Goal: Transaction & Acquisition: Subscribe to service/newsletter

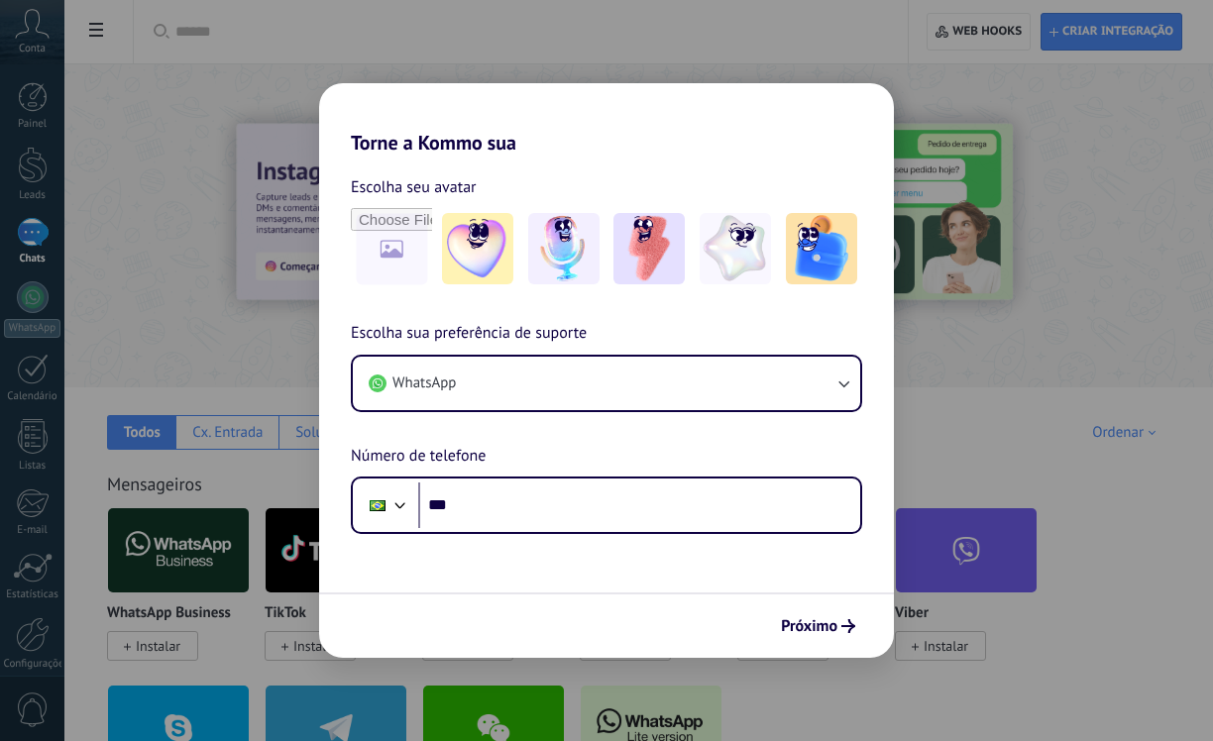
click at [1027, 108] on div "Torne a Kommo sua Escolha seu avatar Escolha sua preferência de suporte WhatsAp…" at bounding box center [606, 370] width 1213 height 741
click at [377, 261] on input "file" at bounding box center [391, 248] width 77 height 77
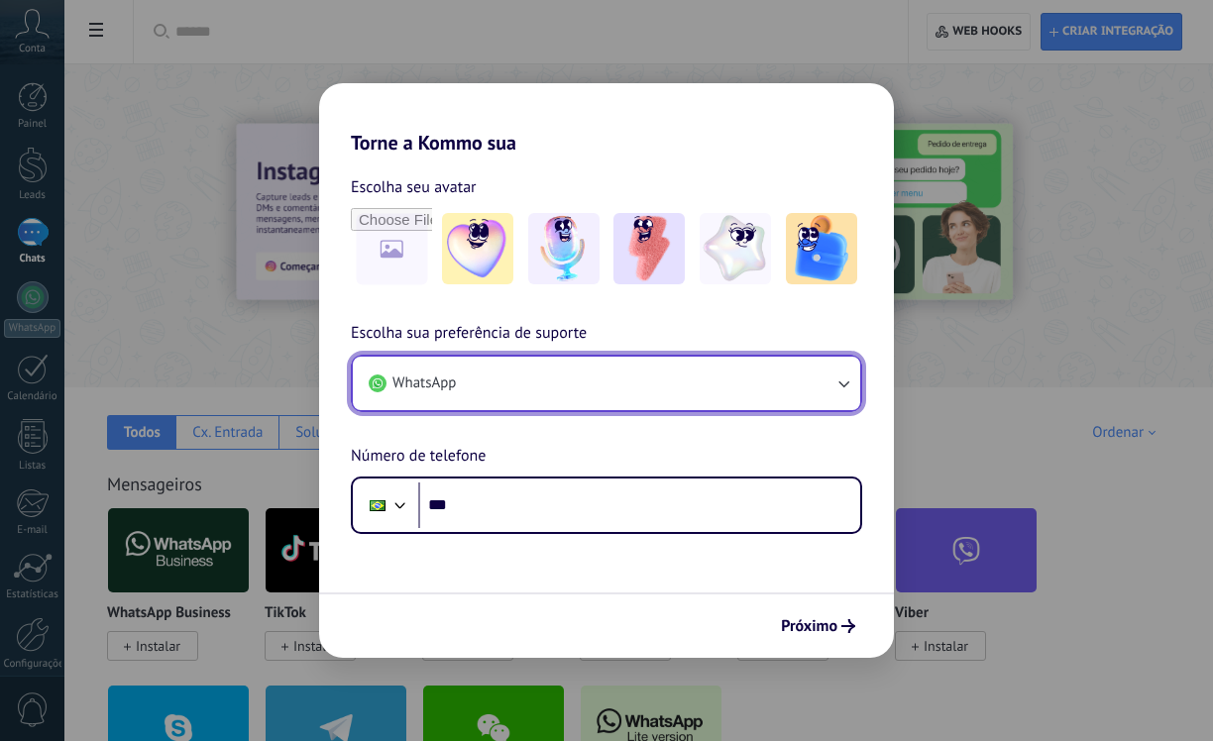
click at [569, 384] on button "WhatsApp" at bounding box center [606, 384] width 507 height 54
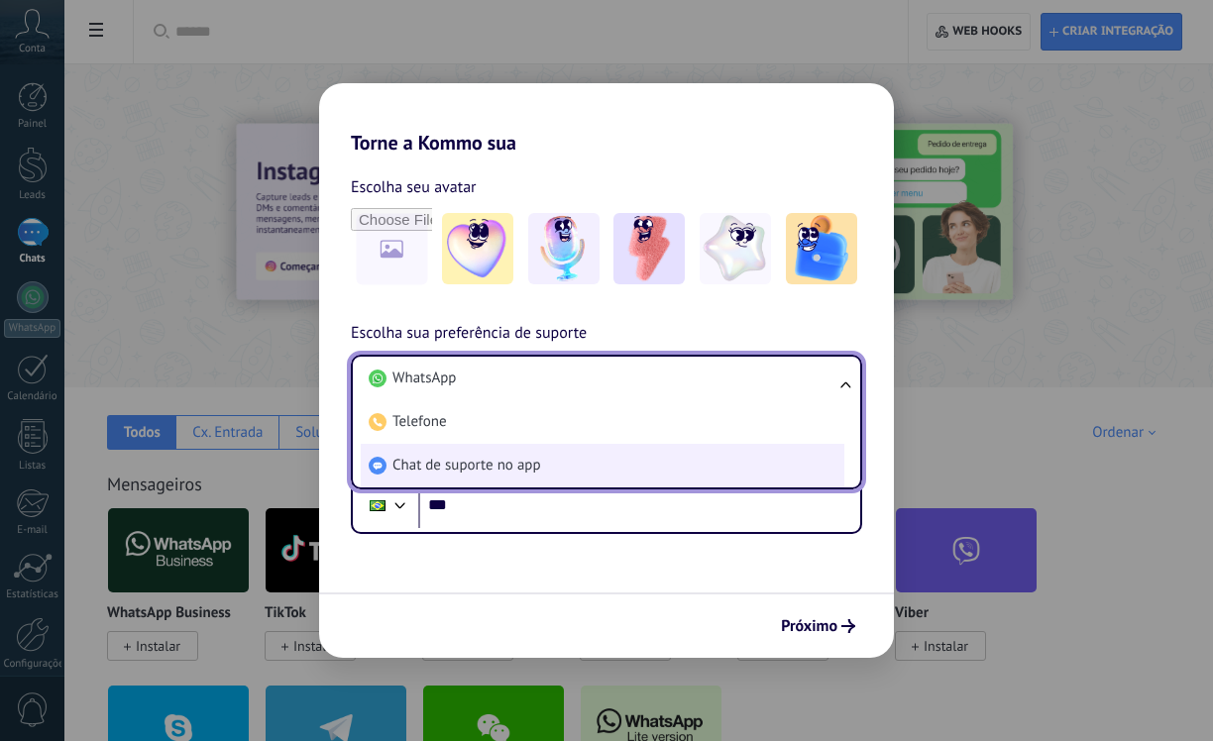
click at [475, 458] on span "Chat de suporte no app" at bounding box center [466, 466] width 149 height 20
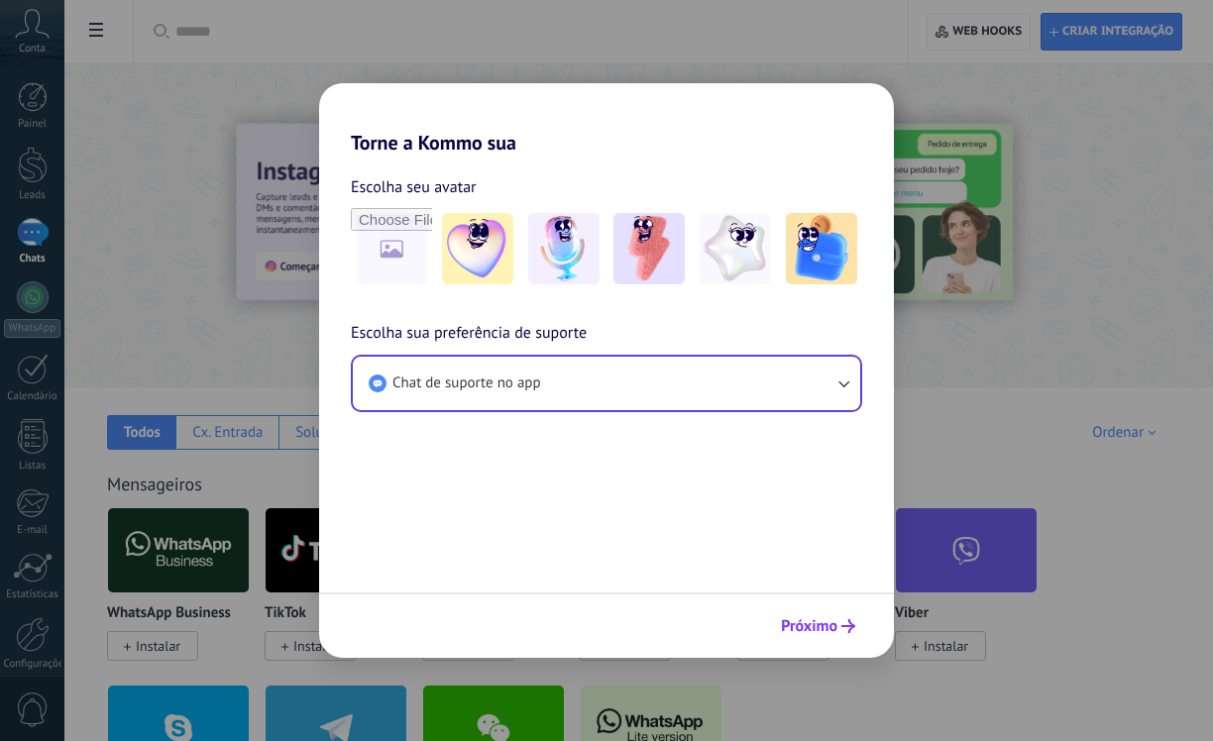
click at [826, 619] on span "Próximo" at bounding box center [809, 626] width 56 height 14
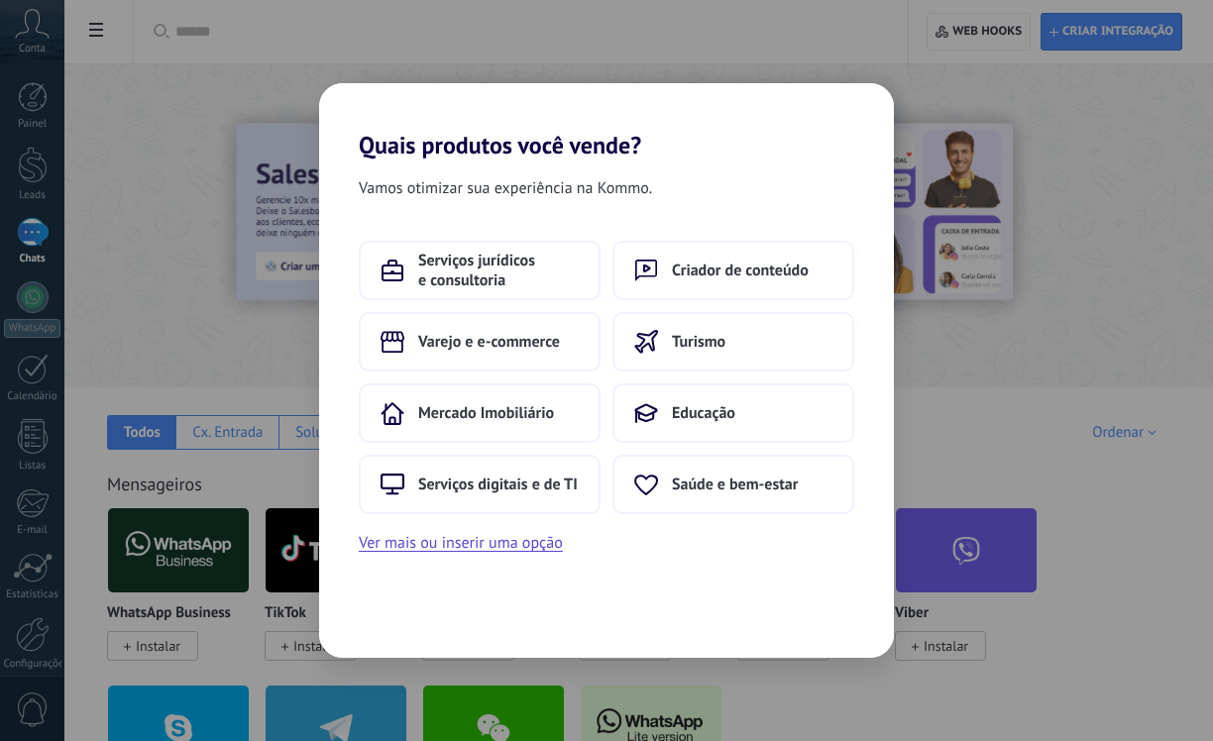
click at [741, 557] on div "Vamos otimizar sua experiência na Kommo. Serviços jurídicos e consultoria Criad…" at bounding box center [606, 409] width 575 height 498
click at [431, 270] on span "Serviços jurídicos e consultoria" at bounding box center [498, 271] width 161 height 40
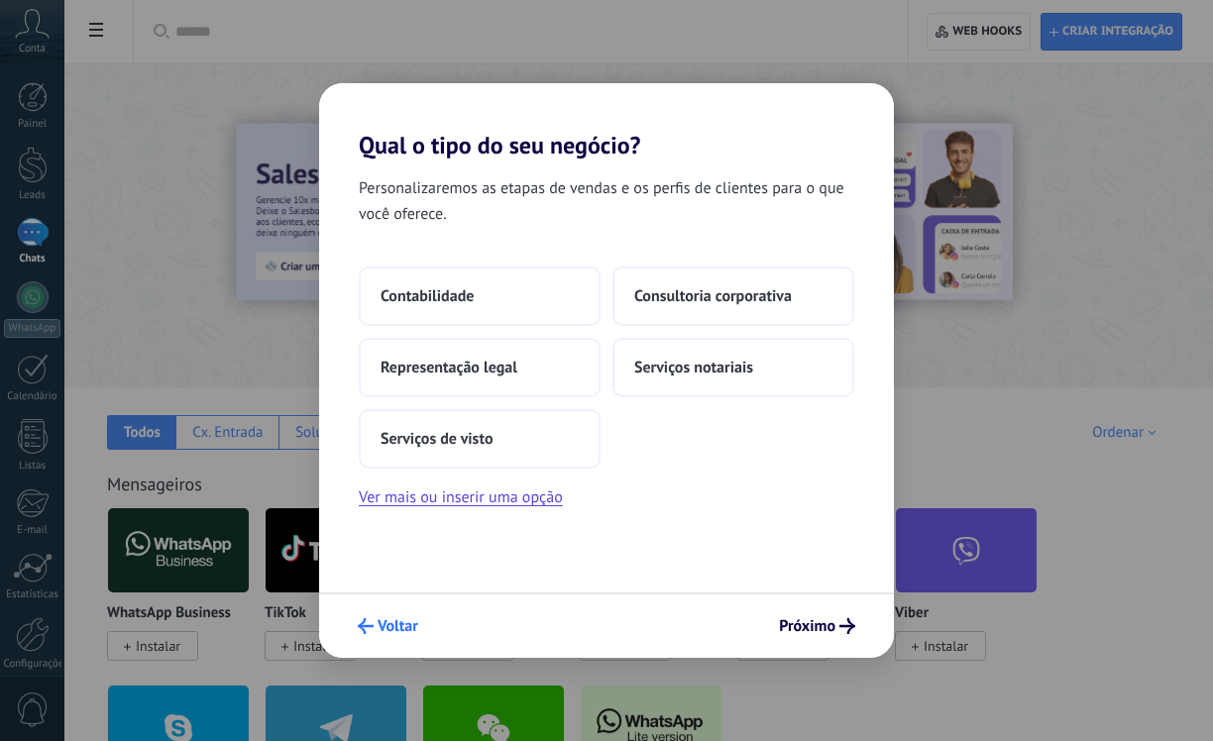
click at [389, 630] on span "Voltar" at bounding box center [398, 626] width 41 height 14
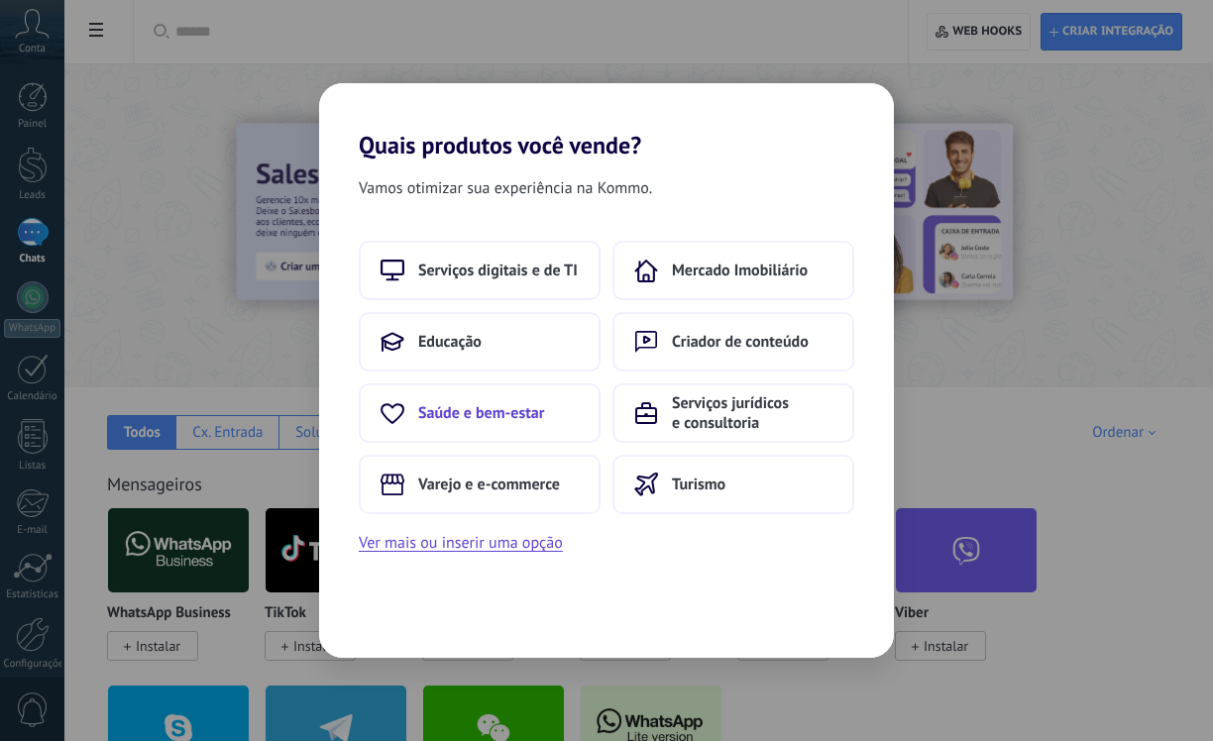
click at [476, 426] on button "Saúde e bem-estar" at bounding box center [480, 412] width 242 height 59
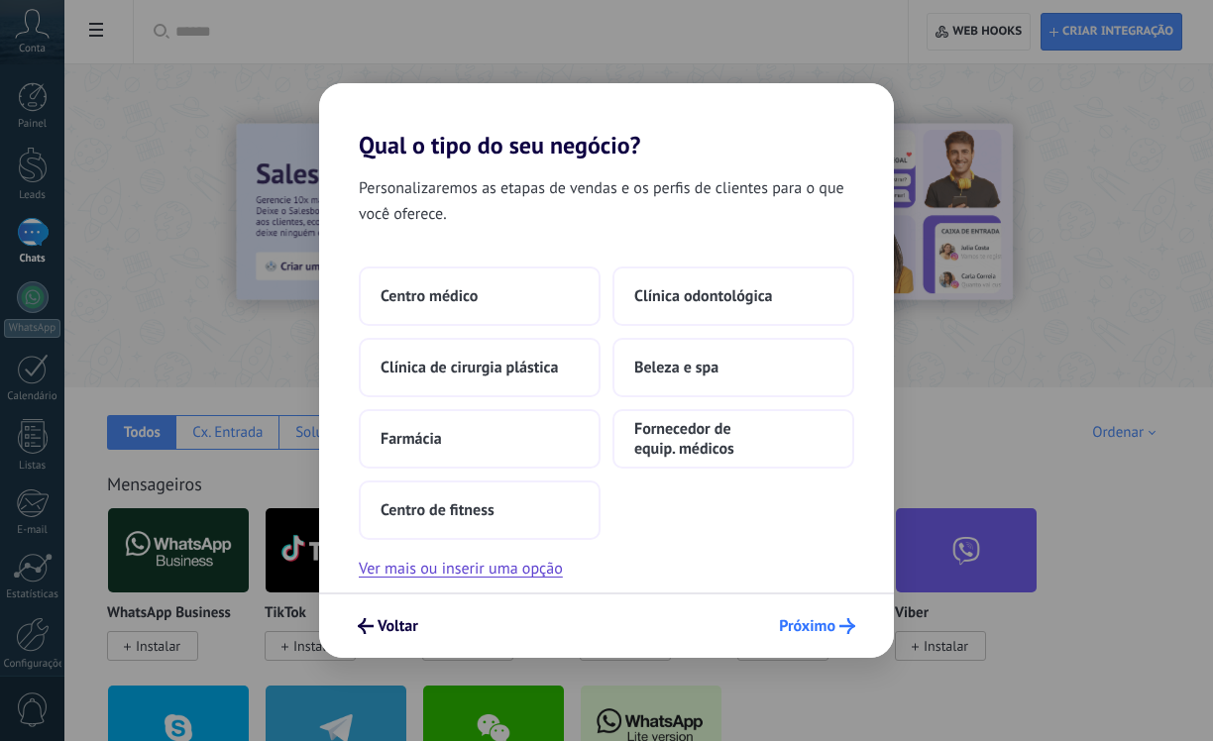
click at [833, 631] on span "Próximo" at bounding box center [807, 626] width 56 height 14
click at [789, 620] on span "Próximo" at bounding box center [807, 626] width 56 height 14
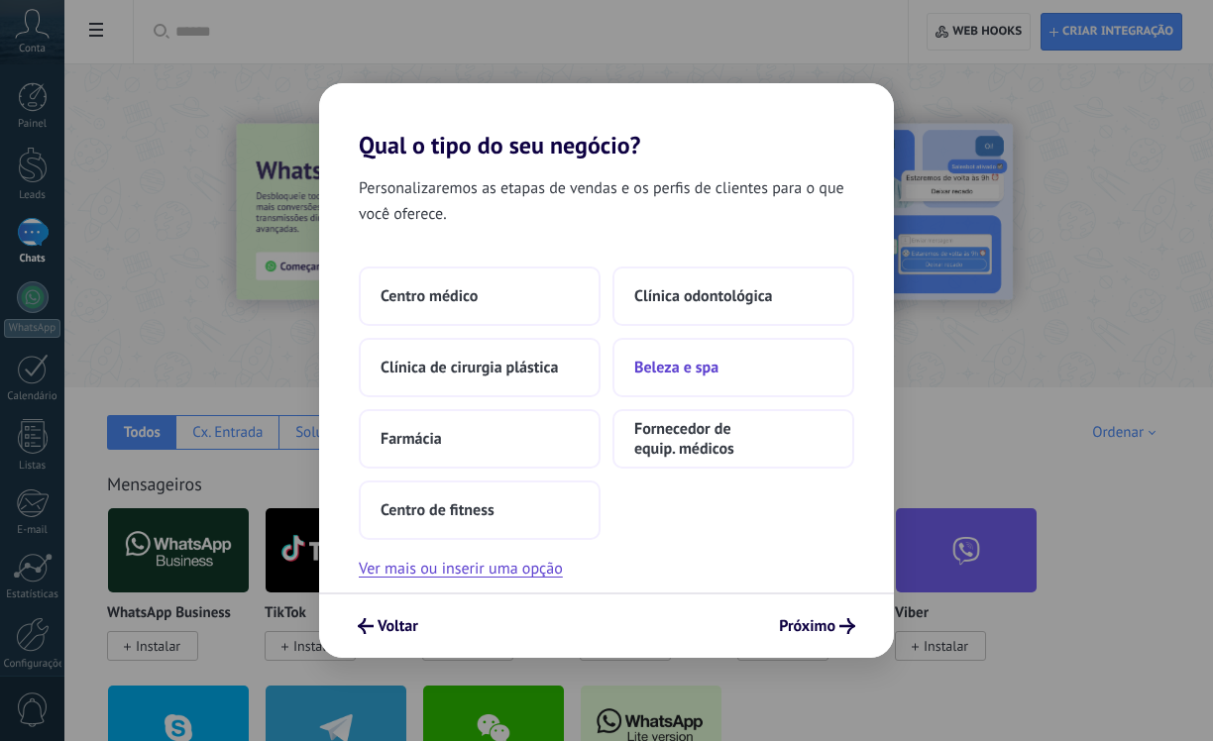
click at [679, 348] on button "Beleza e spa" at bounding box center [733, 367] width 242 height 59
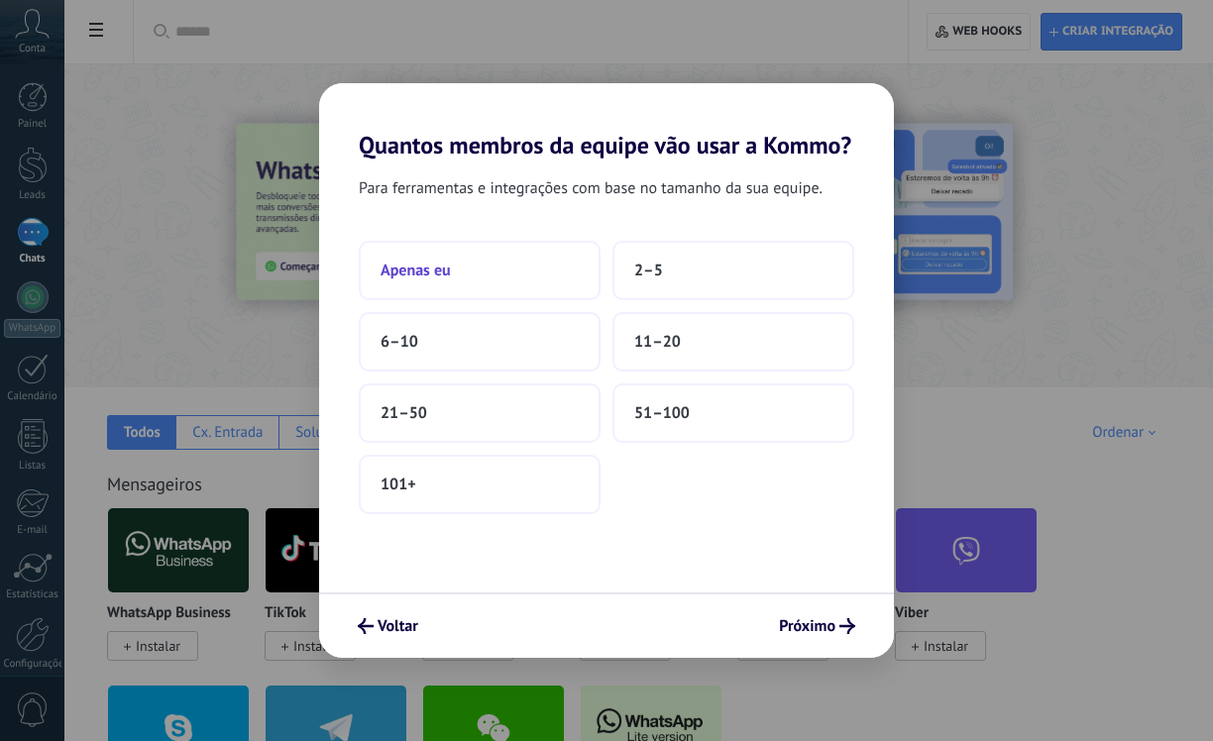
click at [530, 281] on button "Apenas eu" at bounding box center [480, 270] width 242 height 59
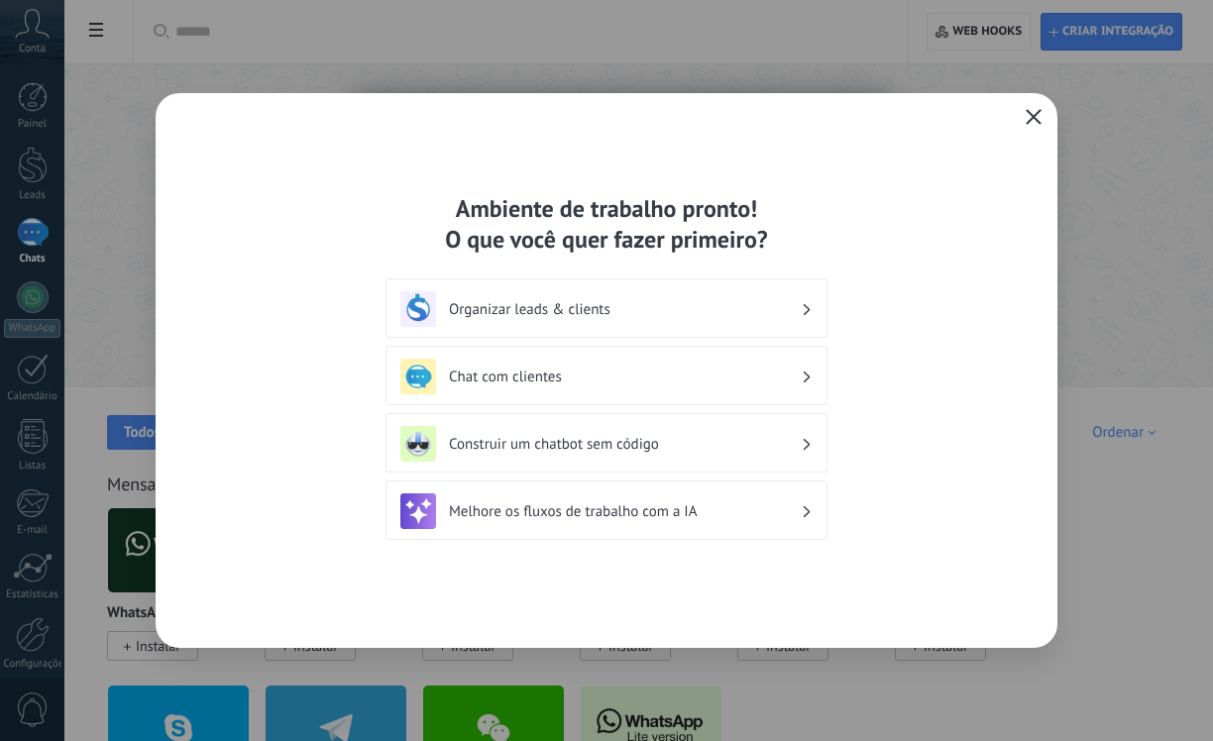
click at [1027, 112] on icon "button" at bounding box center [1034, 117] width 16 height 16
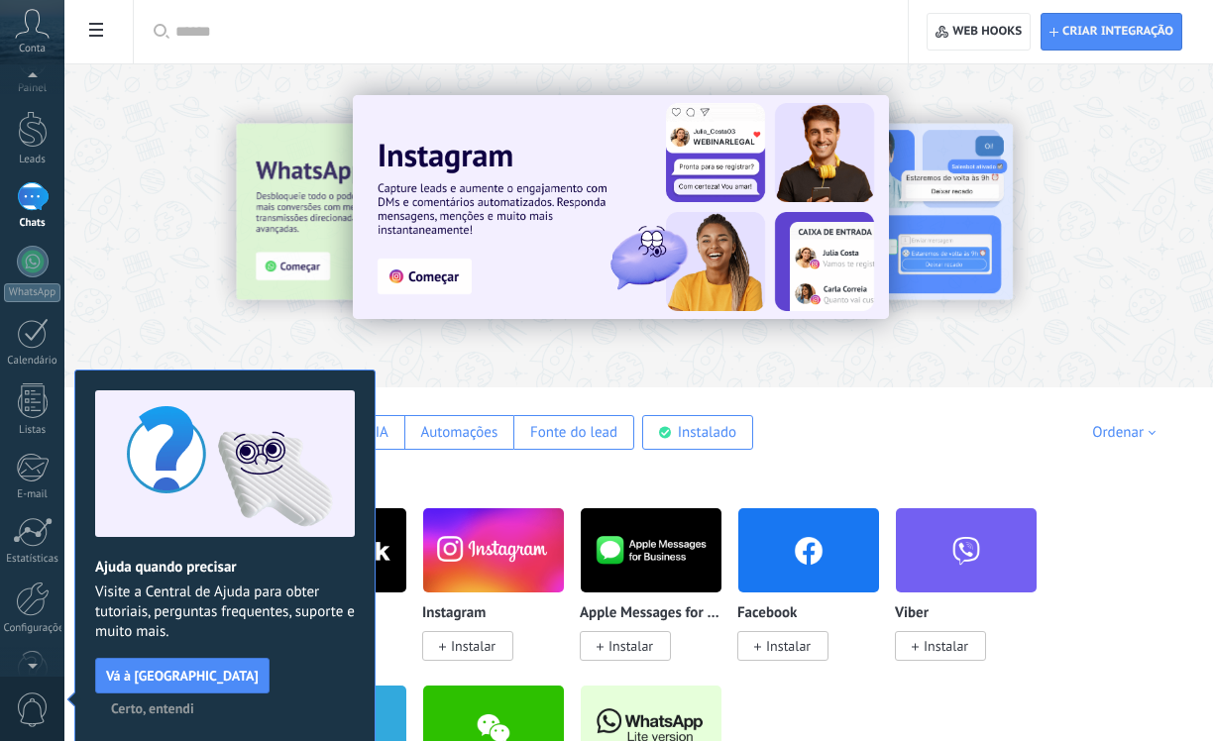
scroll to position [83, 0]
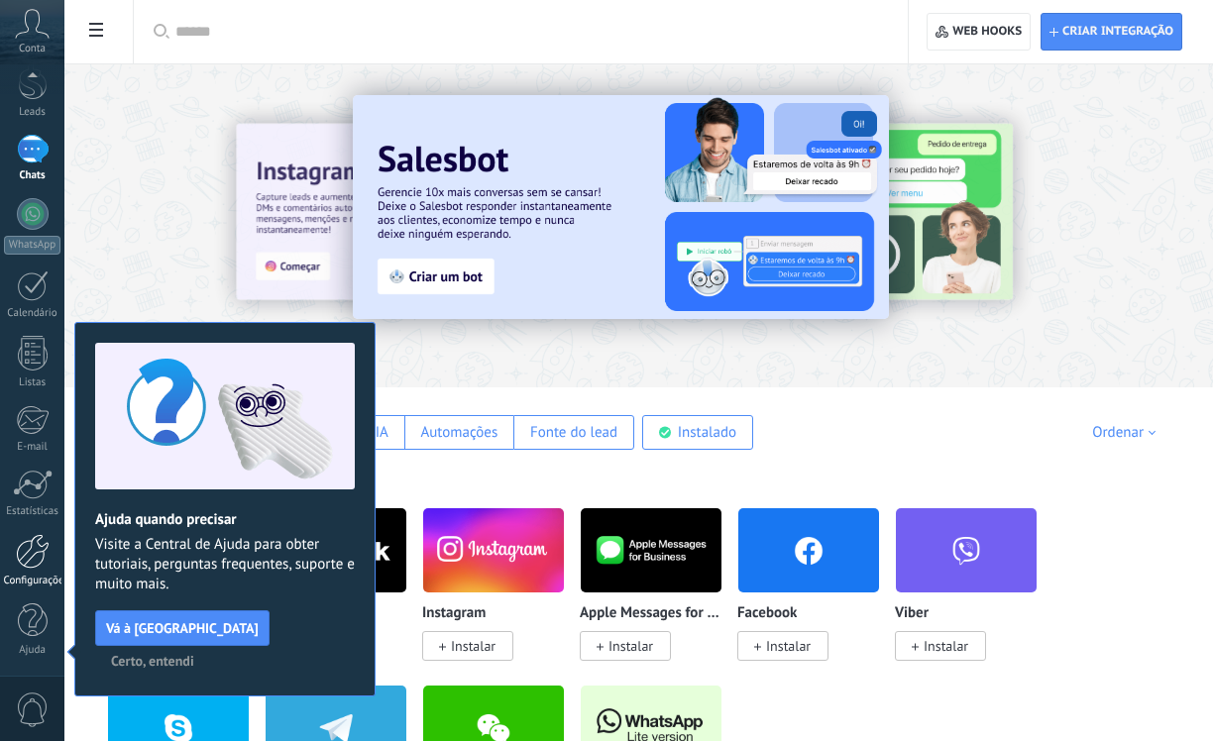
click at [22, 546] on div at bounding box center [33, 551] width 34 height 35
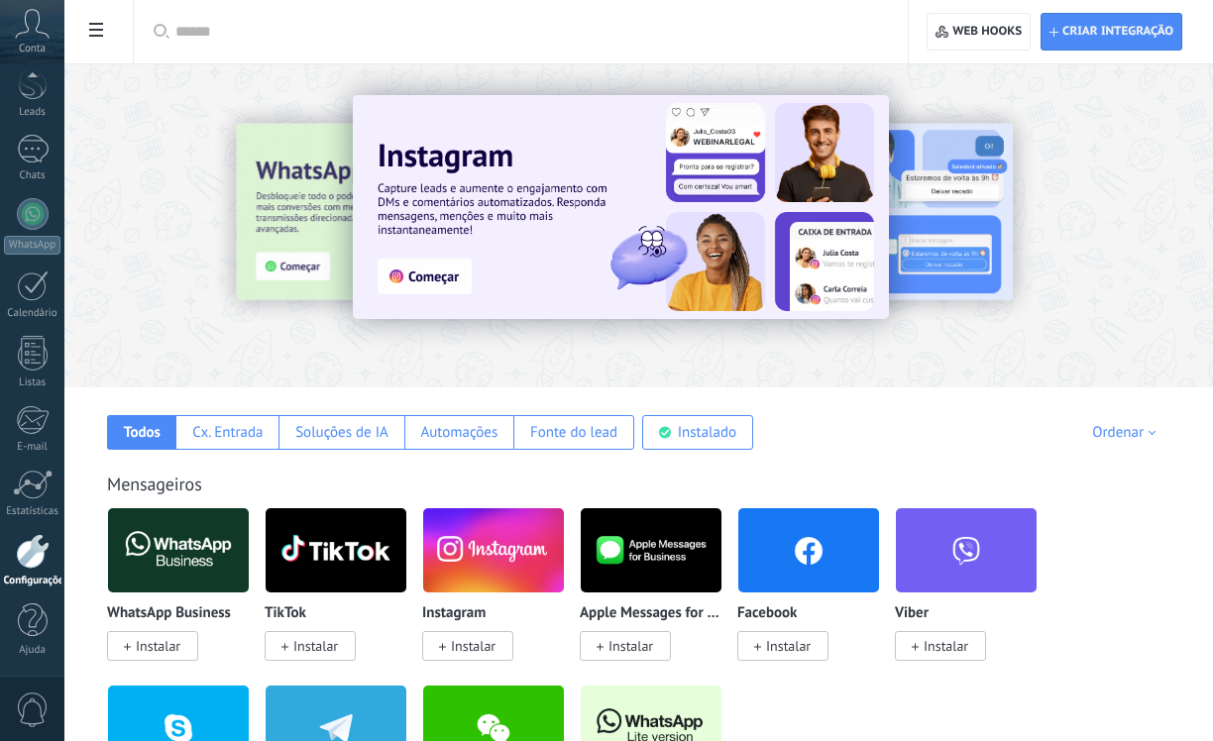
click at [93, 43] on span at bounding box center [96, 32] width 34 height 39
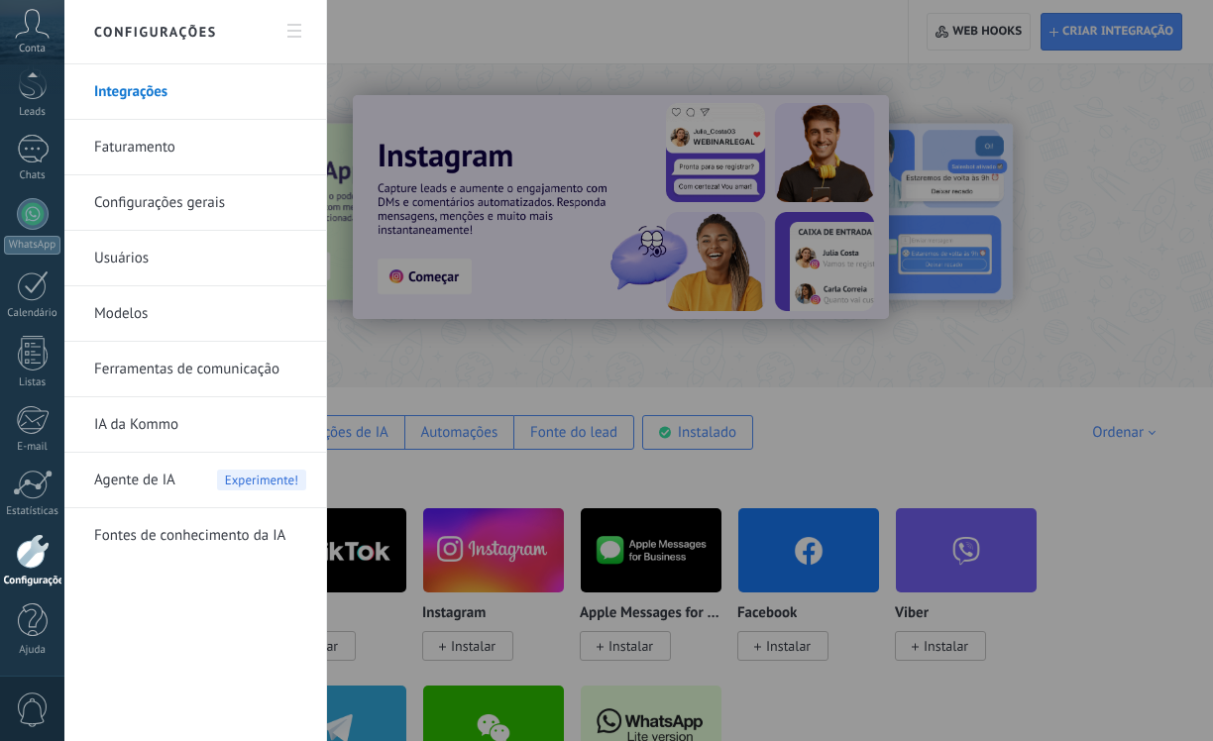
click at [135, 161] on link "Faturamento" at bounding box center [200, 147] width 212 height 55
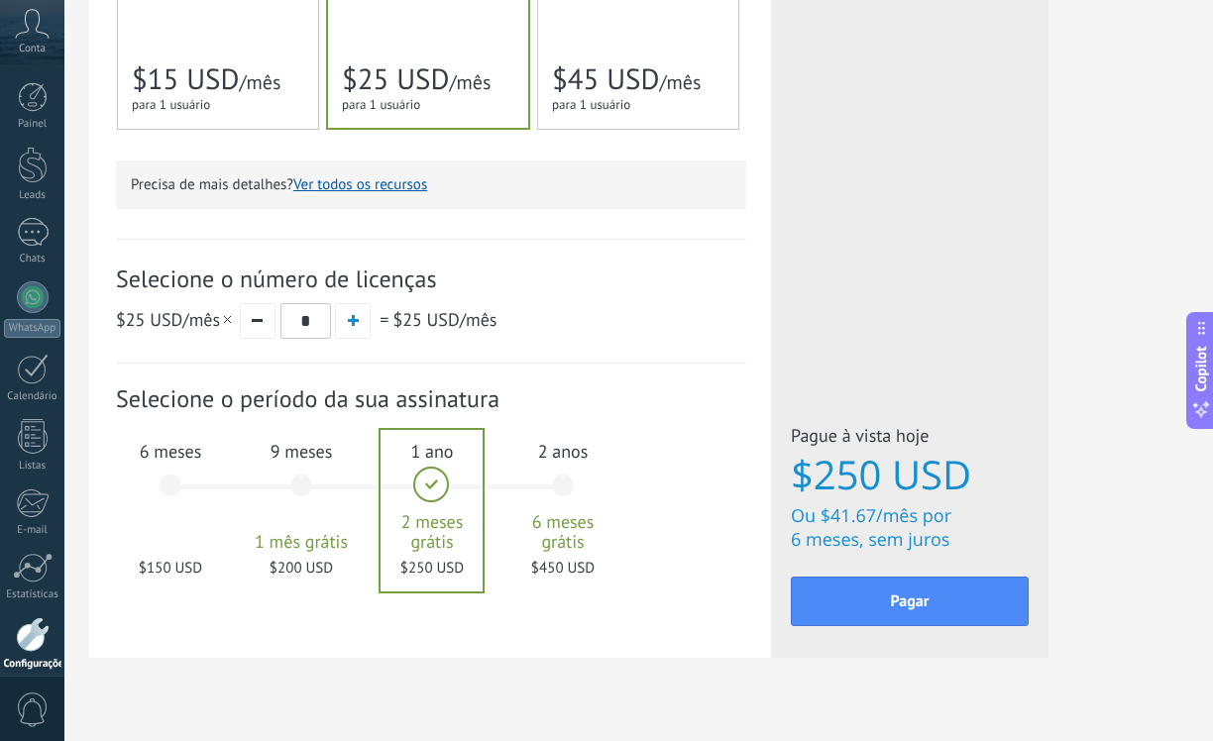
scroll to position [604, 0]
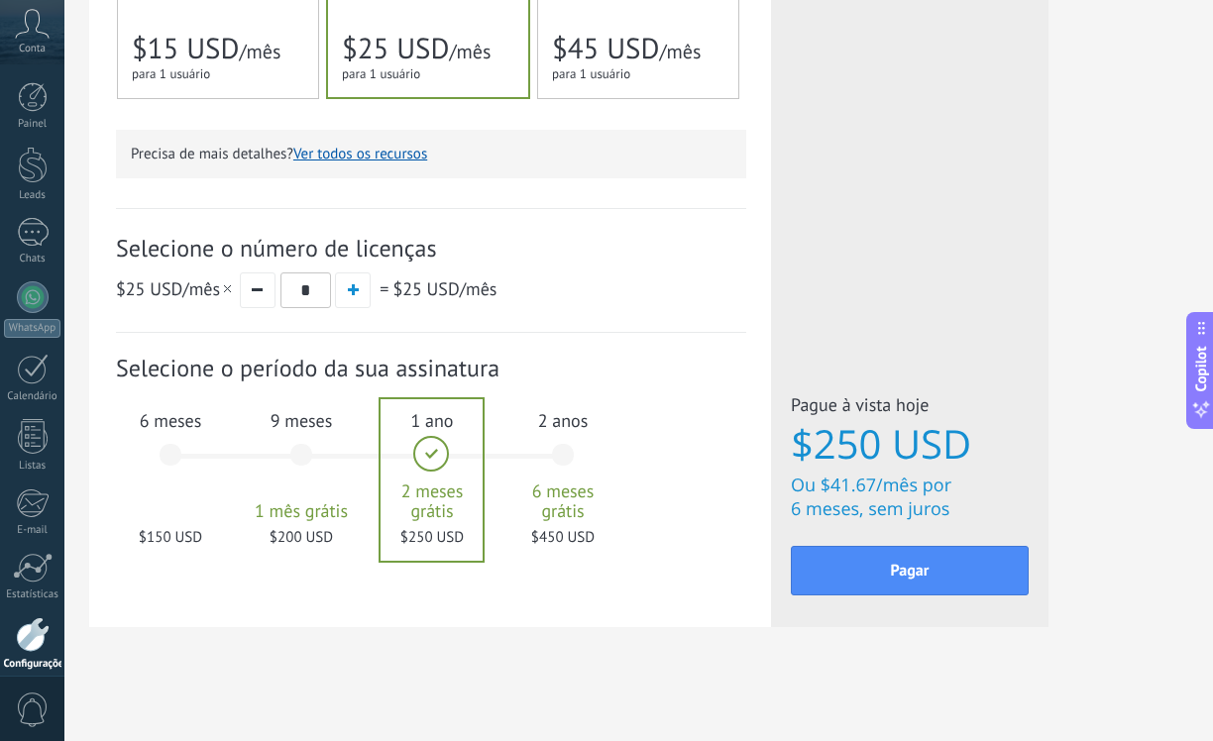
click at [305, 446] on div "9 meses 1 mês grátis $200 USD" at bounding box center [301, 464] width 107 height 140
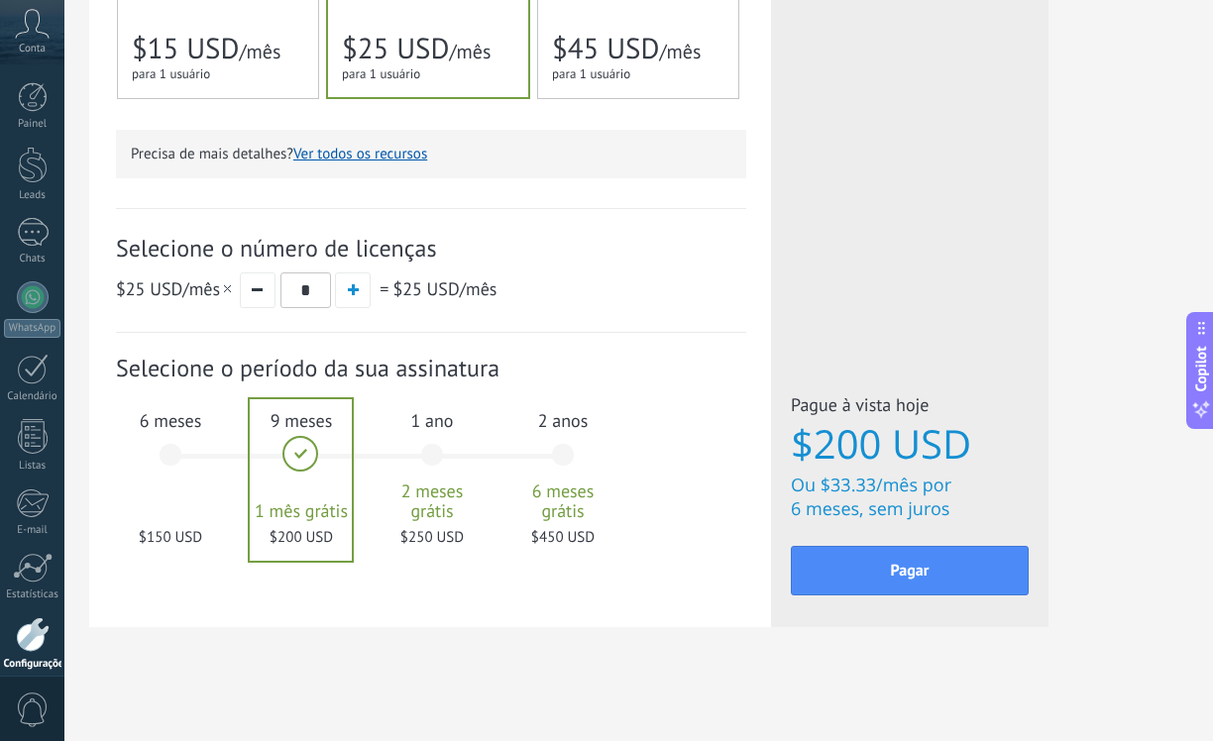
click at [176, 426] on span "6 meses" at bounding box center [170, 420] width 107 height 23
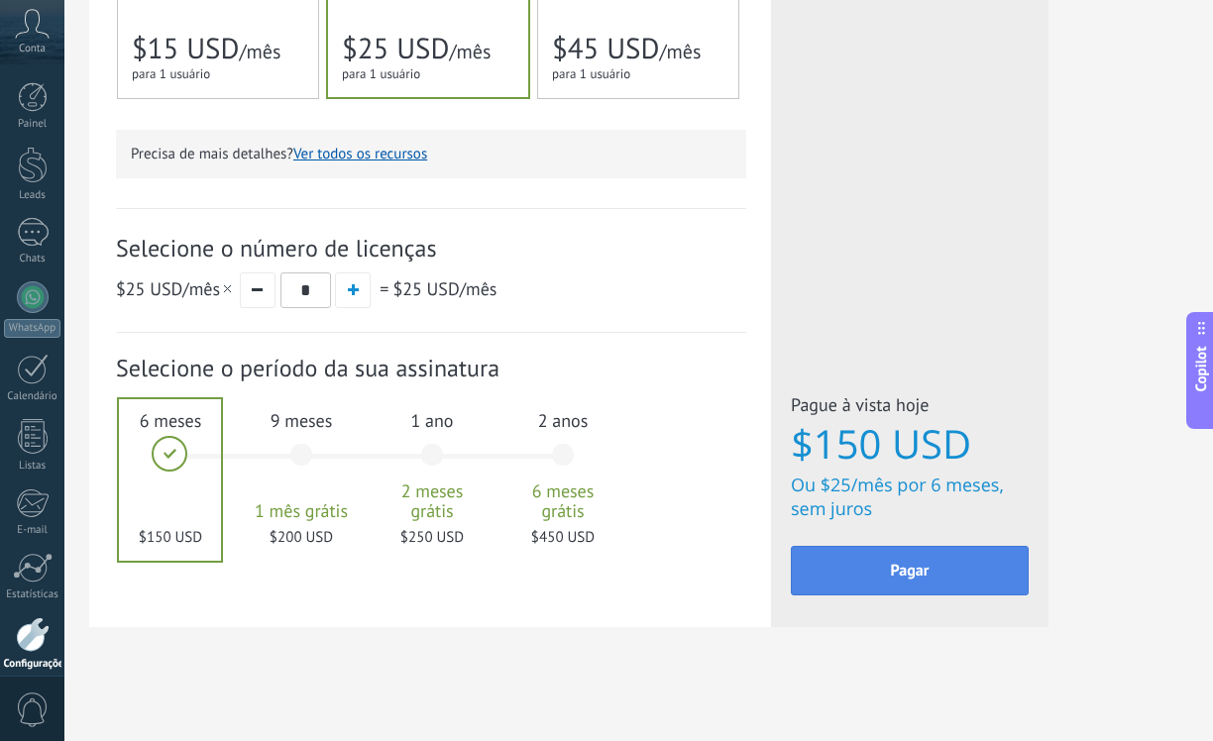
click at [885, 562] on button "Pagar" at bounding box center [910, 571] width 238 height 50
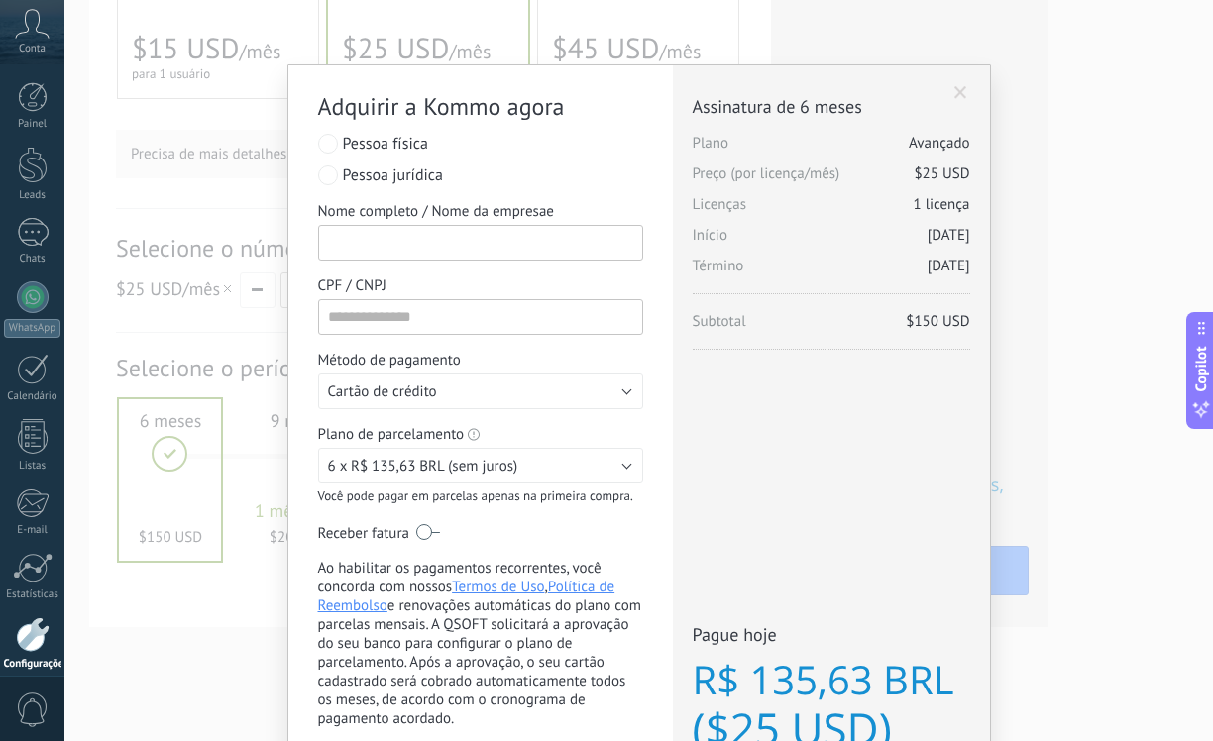
click at [347, 240] on input "Nome completo / Nome da empresae" at bounding box center [480, 243] width 325 height 36
type input "**********"
click at [361, 327] on input "CPF / CNPJ" at bounding box center [480, 317] width 325 height 36
type input "**********"
click at [453, 462] on span "6 x R$ 135,63 BRL (sem juros)" at bounding box center [423, 466] width 190 height 19
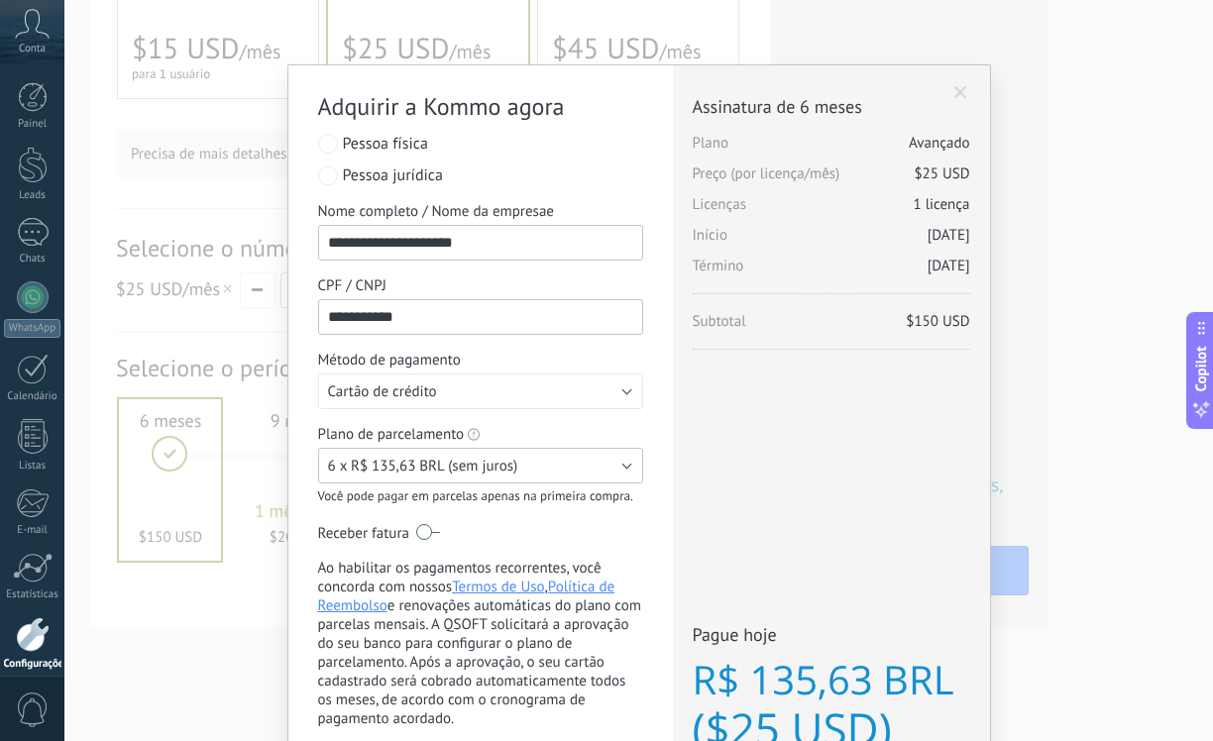
scroll to position [86, 0]
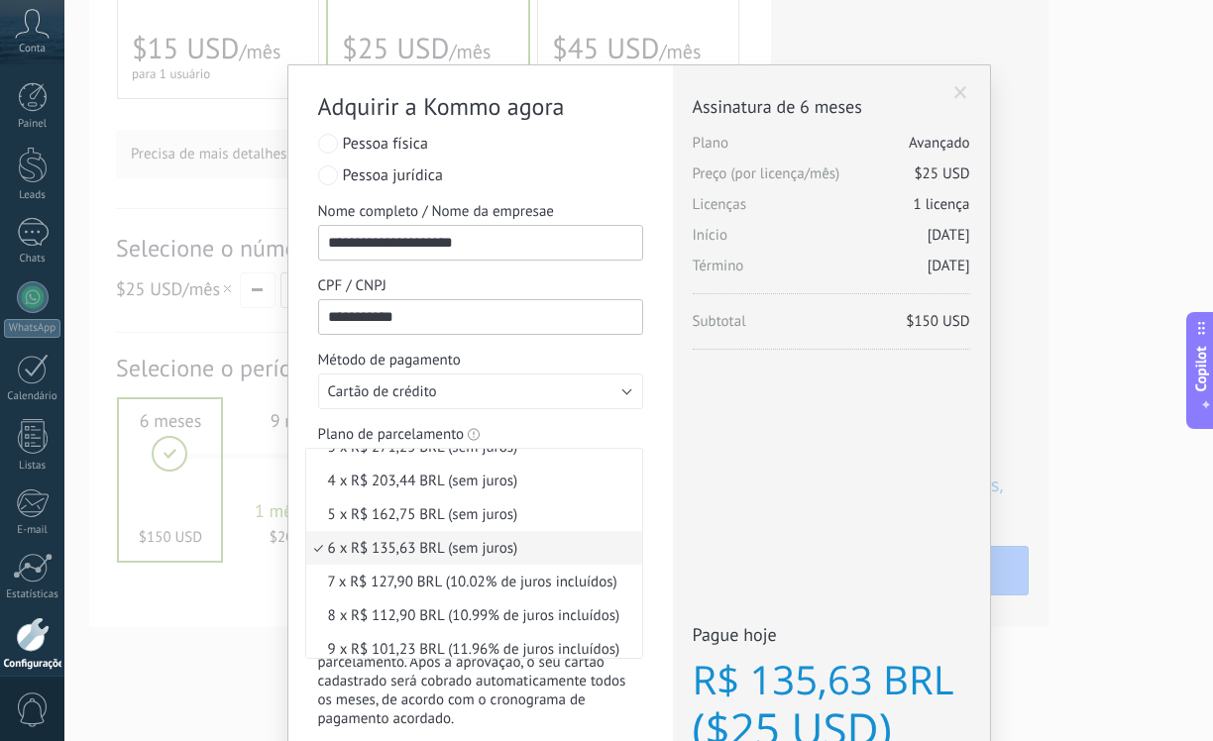
click at [535, 553] on span "6 x R$ 135,63 BRL (sem juros)" at bounding box center [471, 548] width 330 height 19
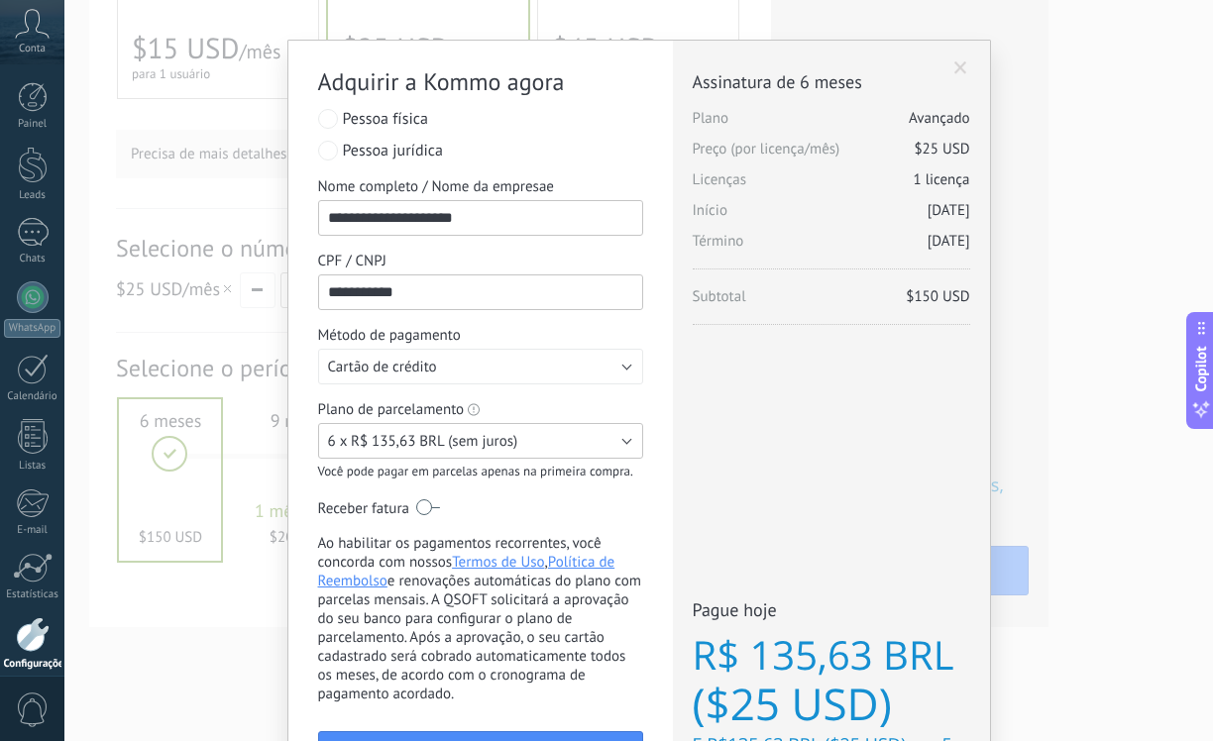
scroll to position [177, 0]
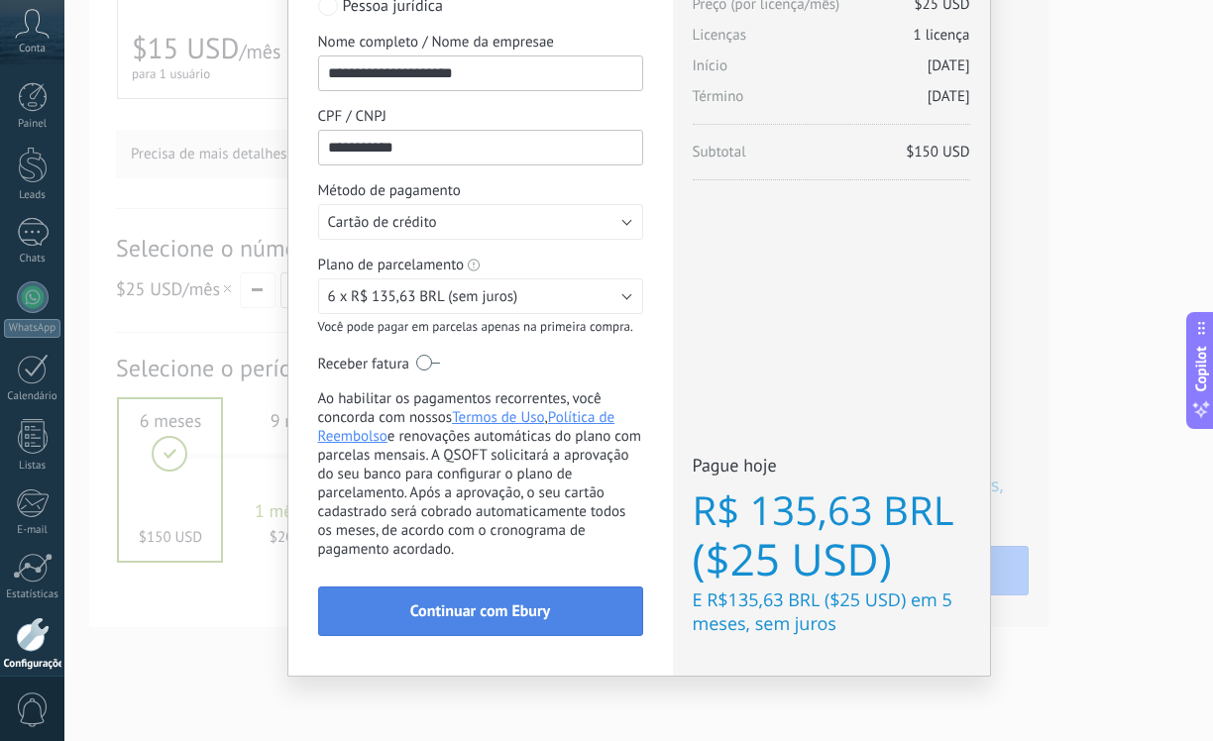
click at [412, 612] on span "Continuar com Ebury" at bounding box center [480, 611] width 140 height 14
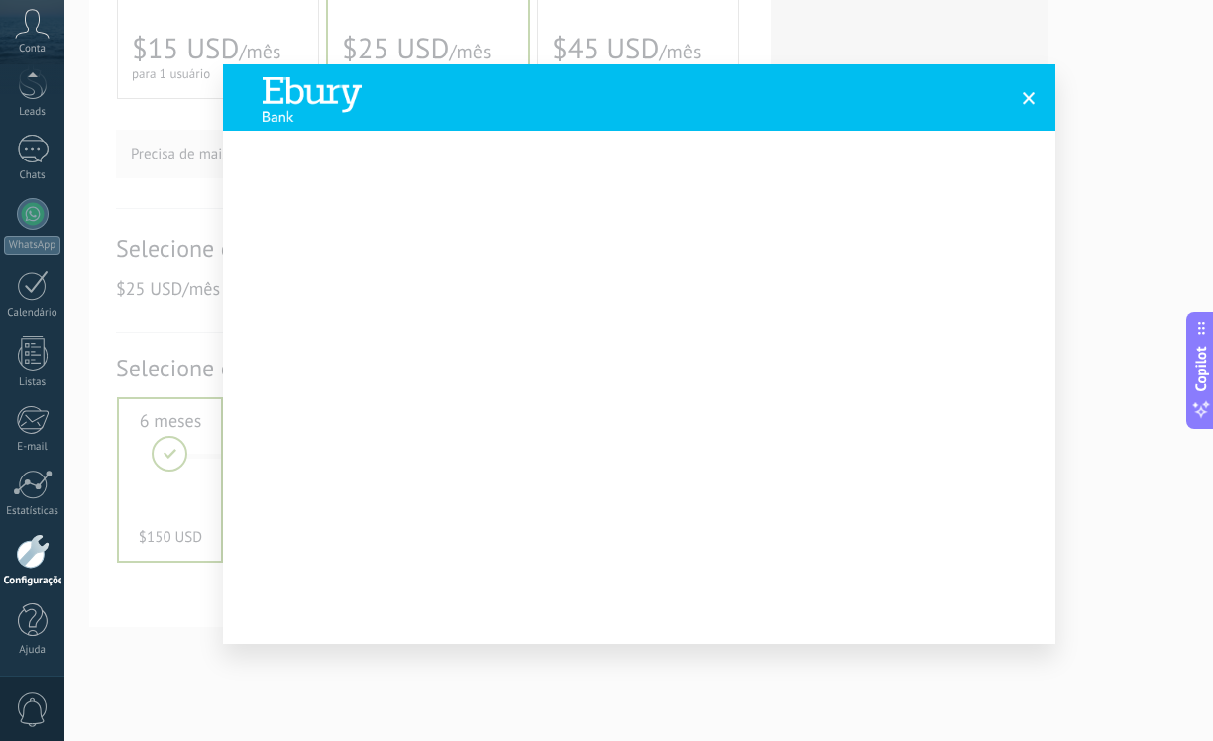
scroll to position [33, 0]
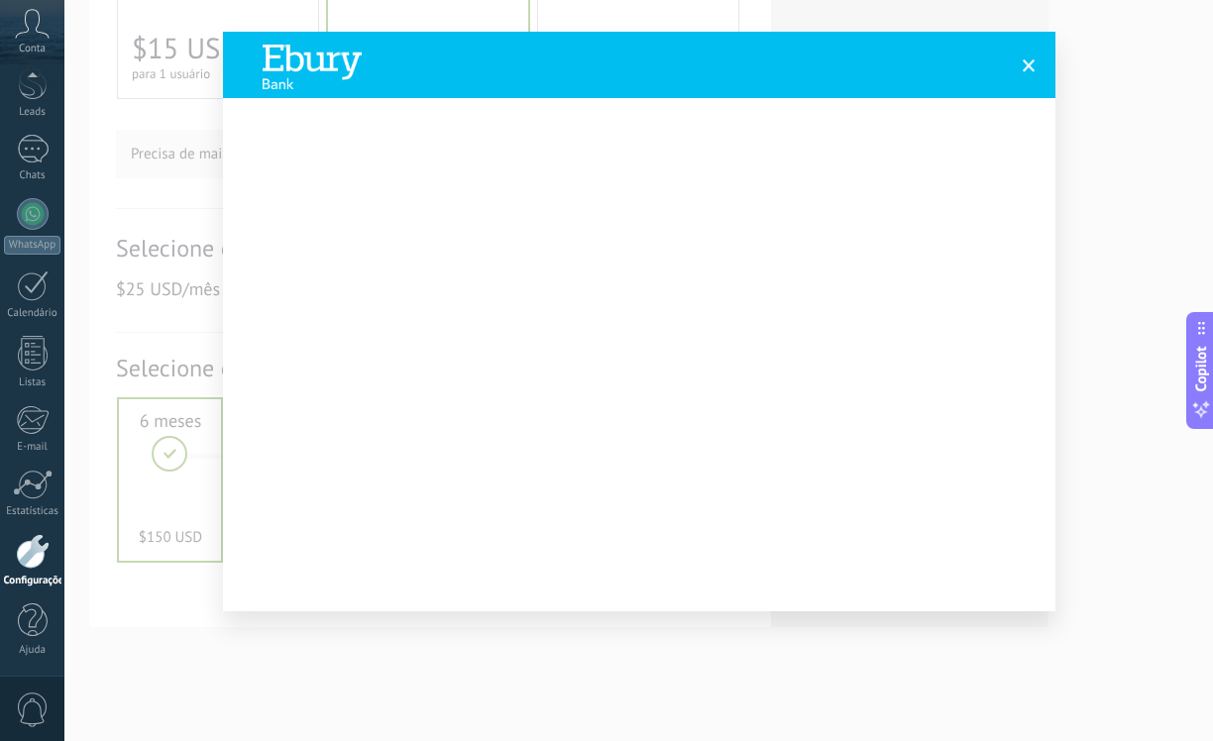
click at [1023, 70] on span at bounding box center [1029, 65] width 13 height 14
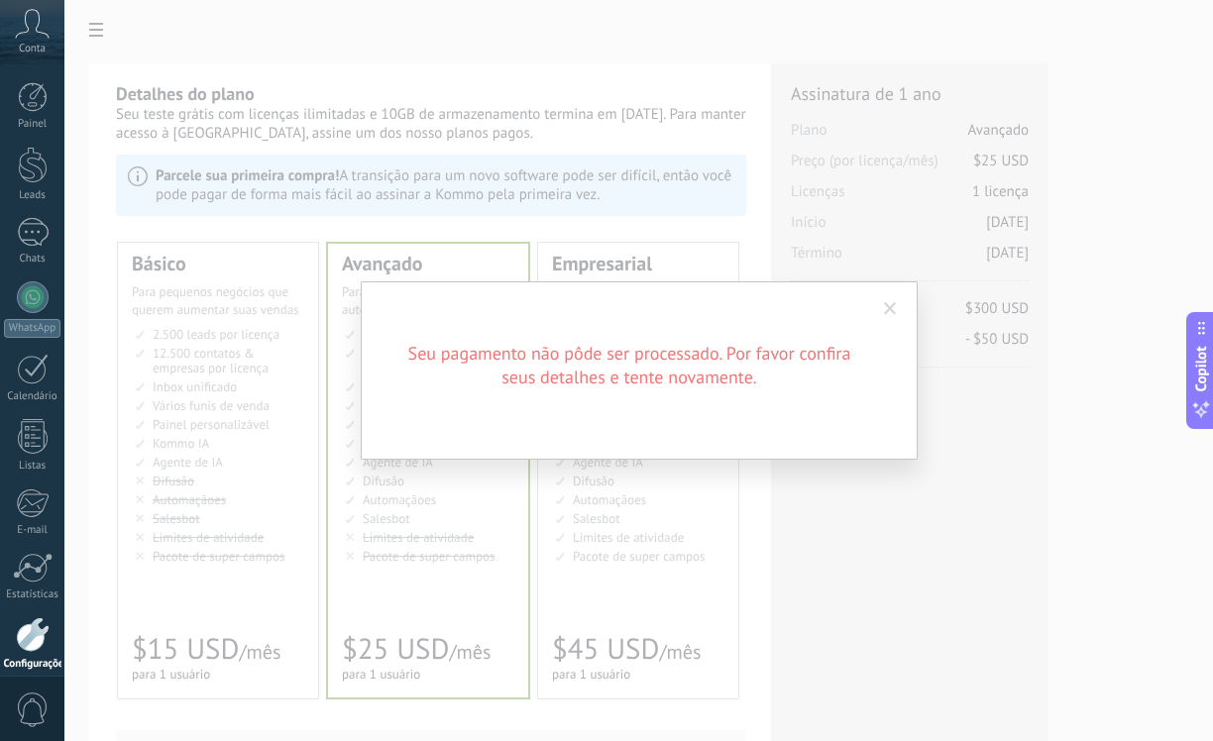
click at [890, 302] on span at bounding box center [890, 309] width 13 height 14
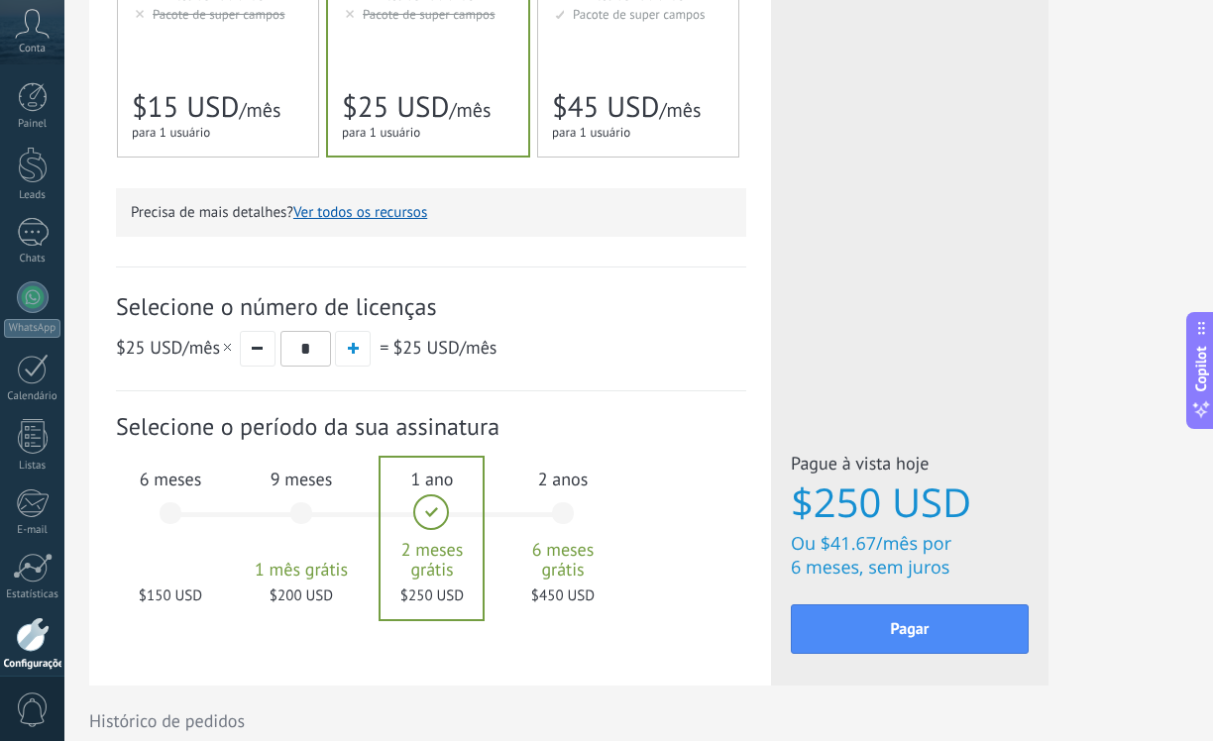
scroll to position [724, 0]
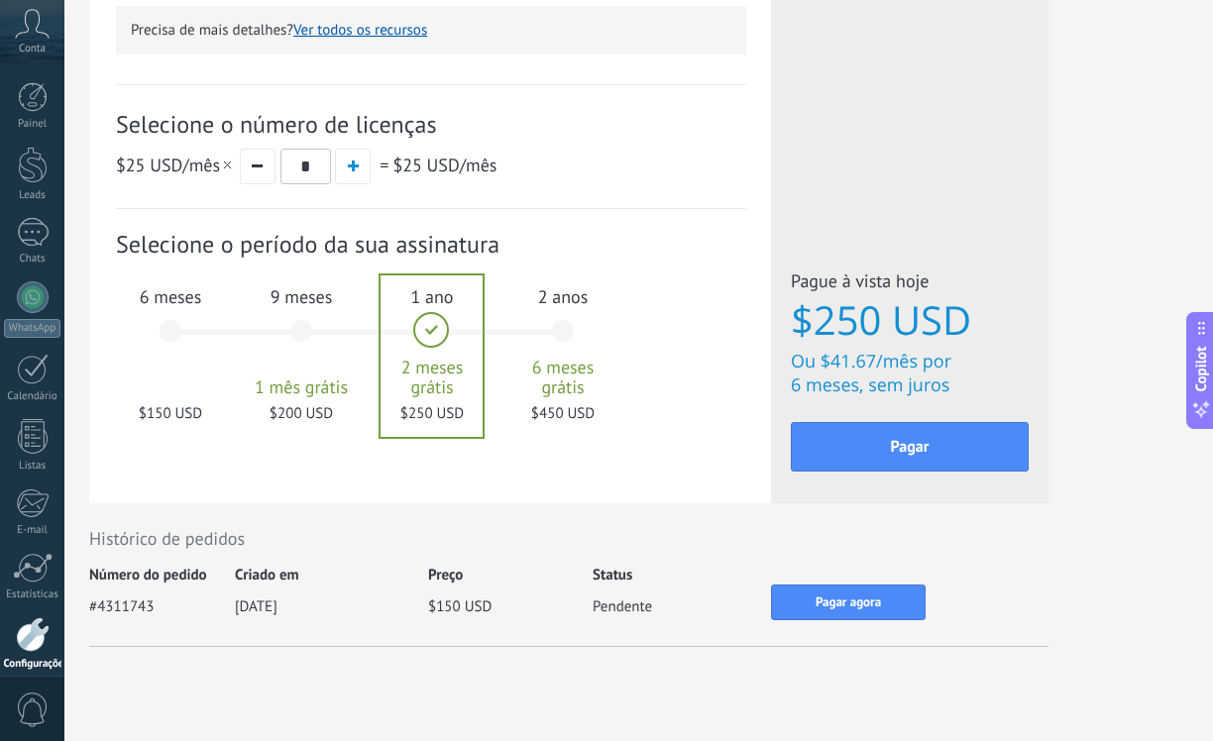
click at [166, 333] on div "6 meses $150 USD" at bounding box center [170, 341] width 107 height 140
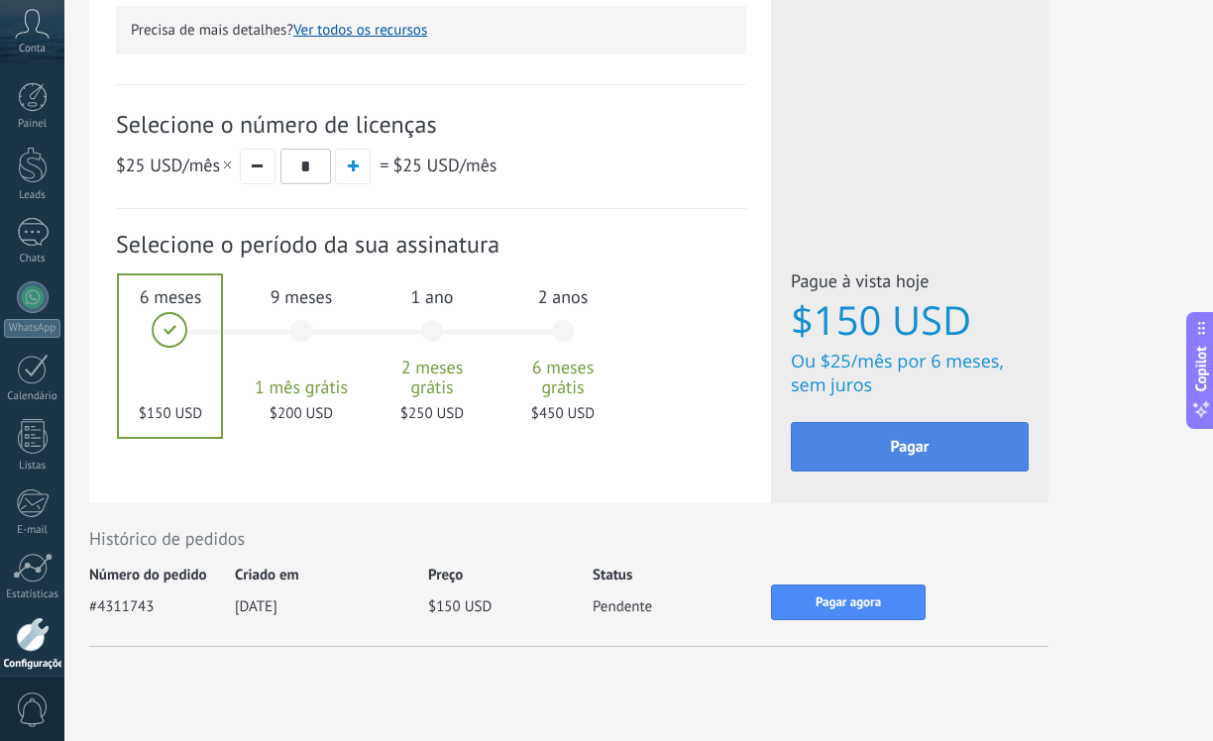
click at [936, 451] on button "Pagar" at bounding box center [910, 447] width 238 height 50
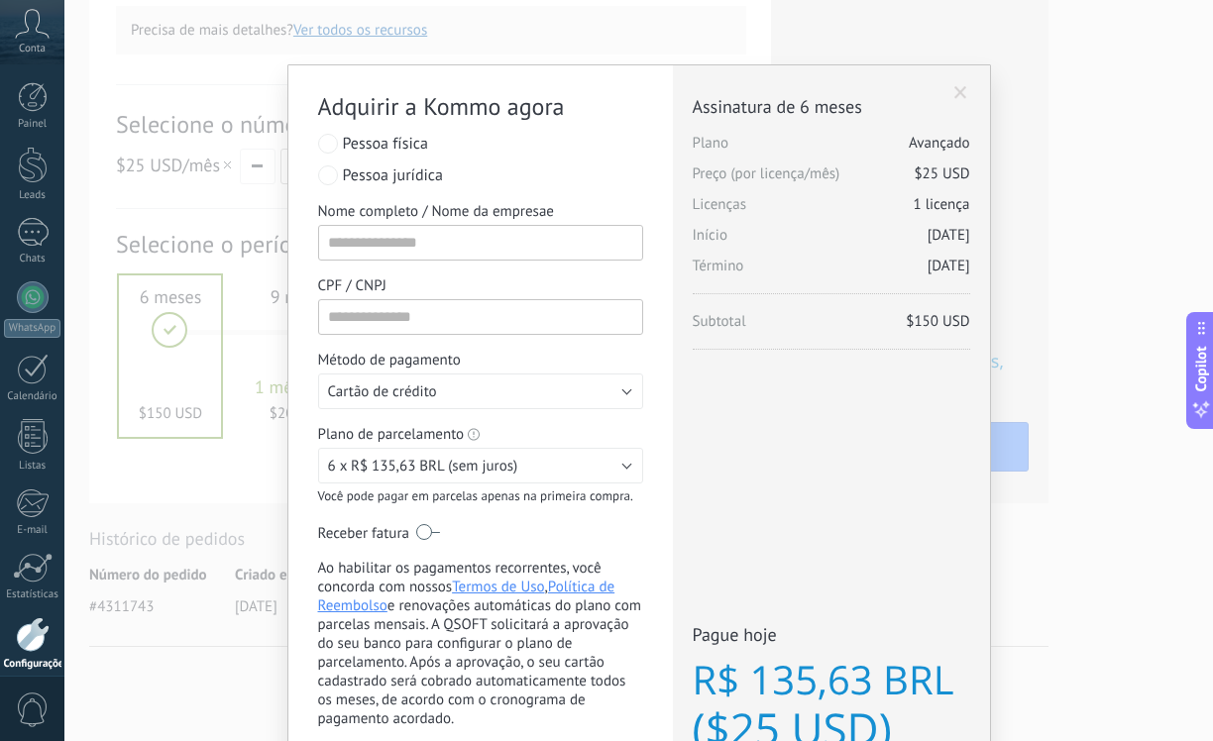
click at [1024, 71] on div "Adquirir a Kommo agora stripe PayPal Individual Payment by Payze PaySystem Paym…" at bounding box center [638, 370] width 1148 height 741
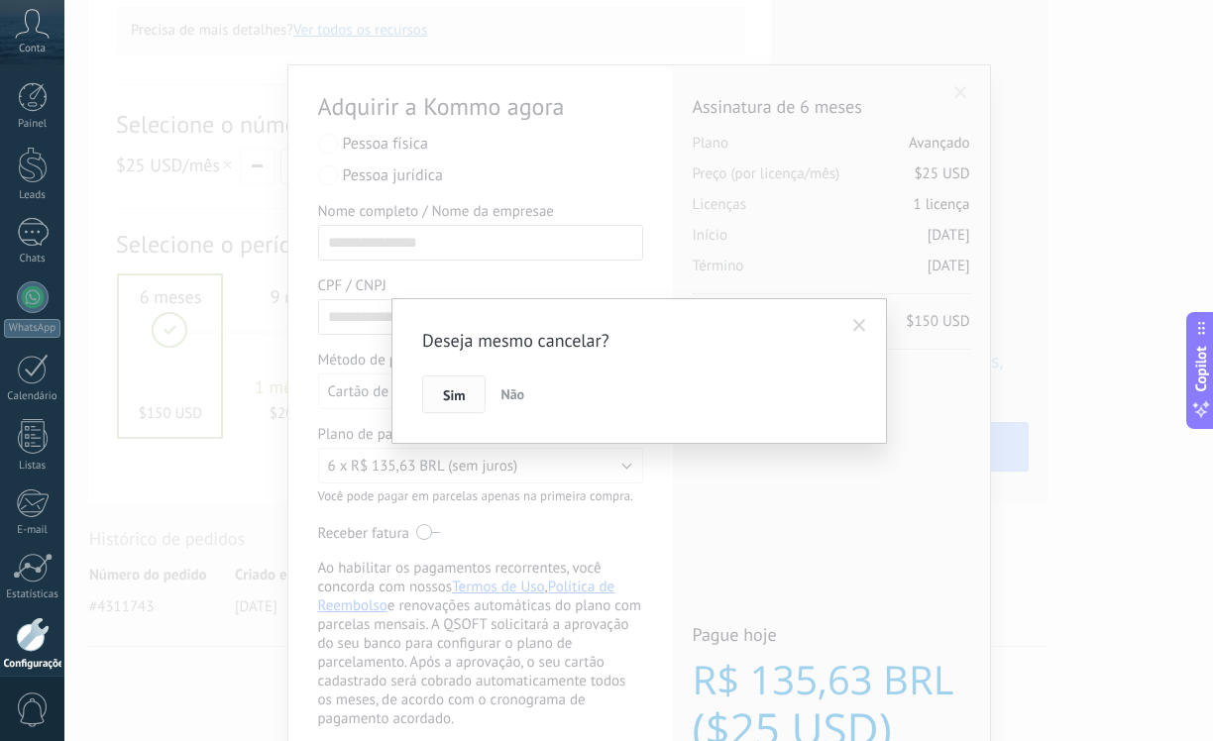
click at [460, 397] on span "Sim" at bounding box center [454, 395] width 22 height 14
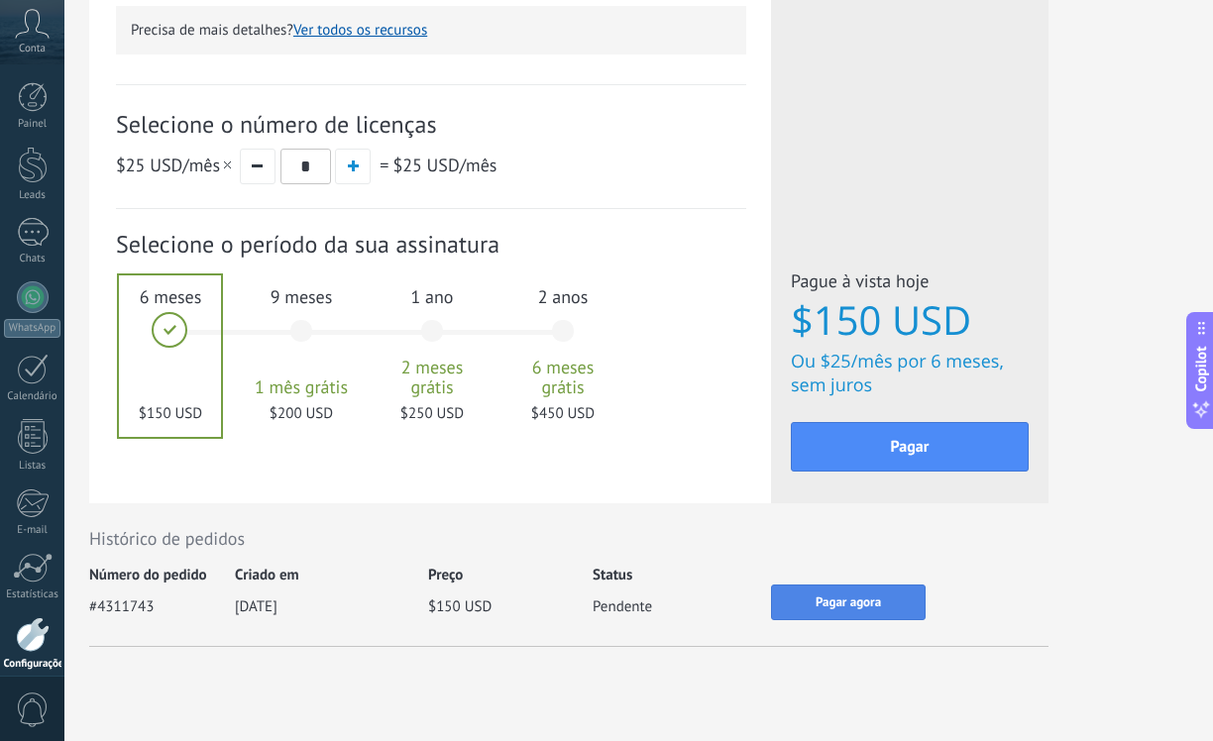
click at [835, 606] on span "Pagar agora" at bounding box center [848, 603] width 65 height 14
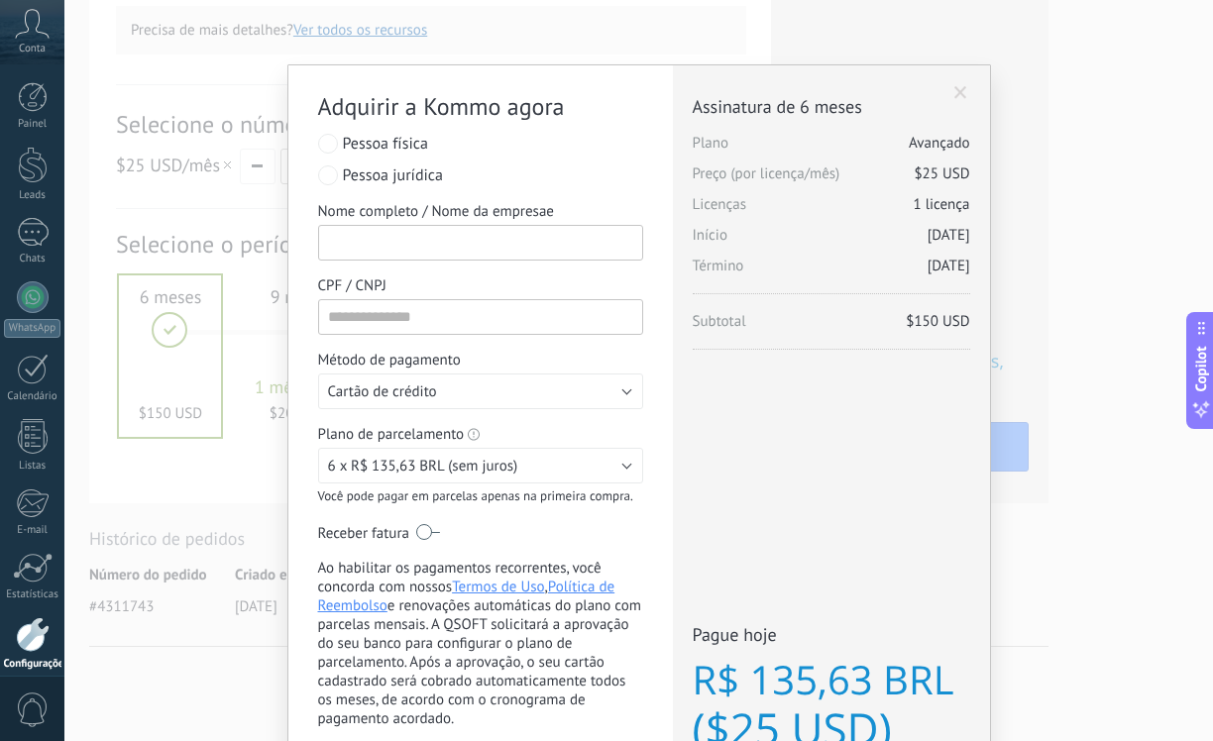
click at [385, 241] on input "Nome completo / Nome da empresae" at bounding box center [480, 243] width 325 height 36
type input "**********"
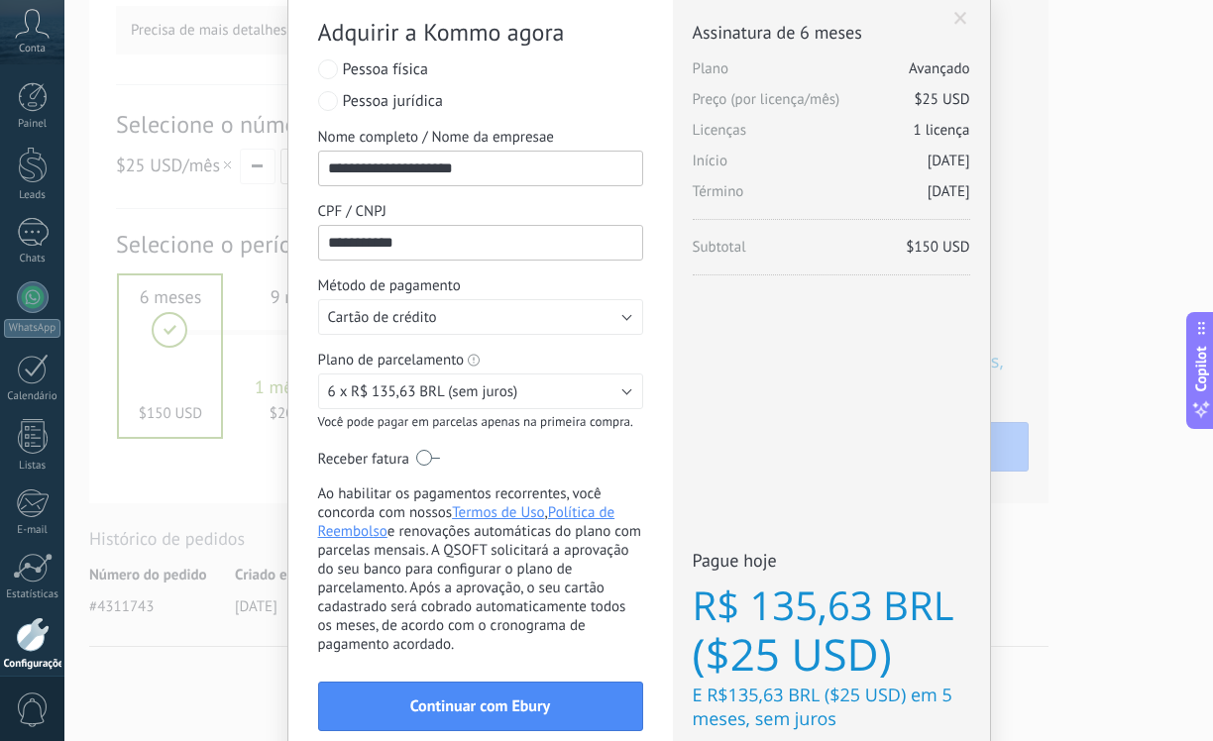
scroll to position [70, 0]
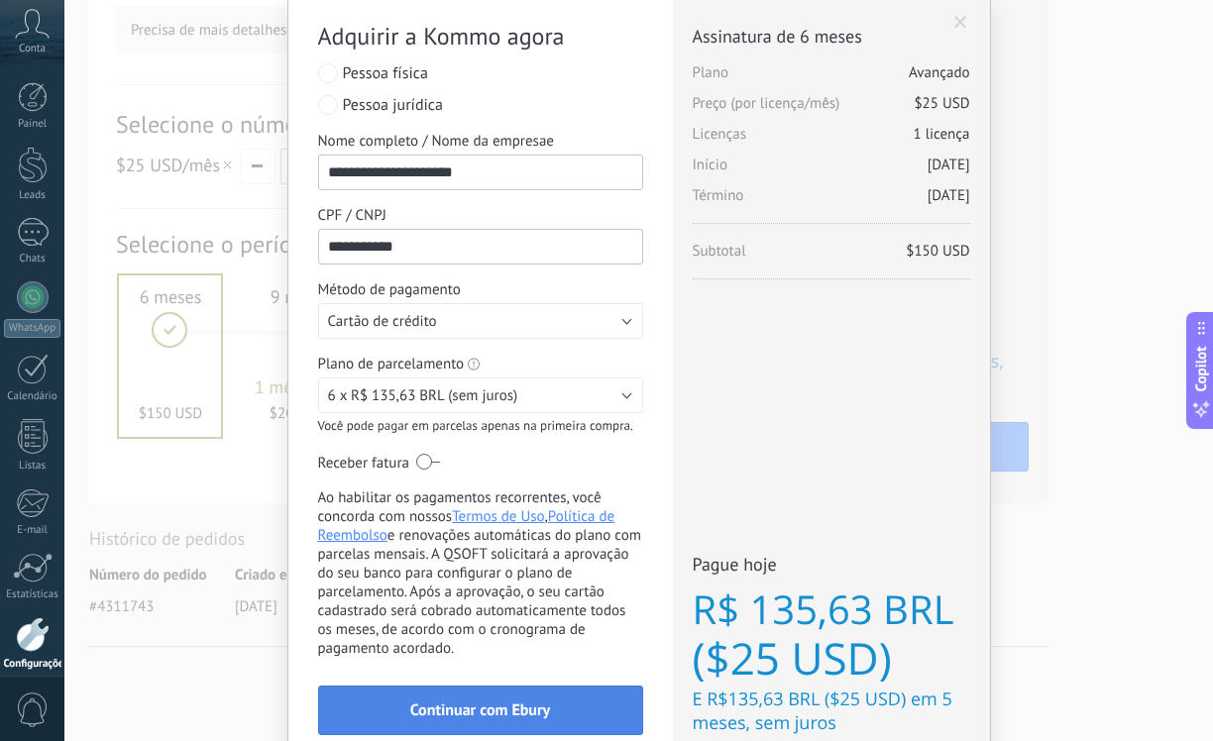
type input "**********"
click at [521, 705] on button "Continuar com Ebury" at bounding box center [480, 711] width 325 height 50
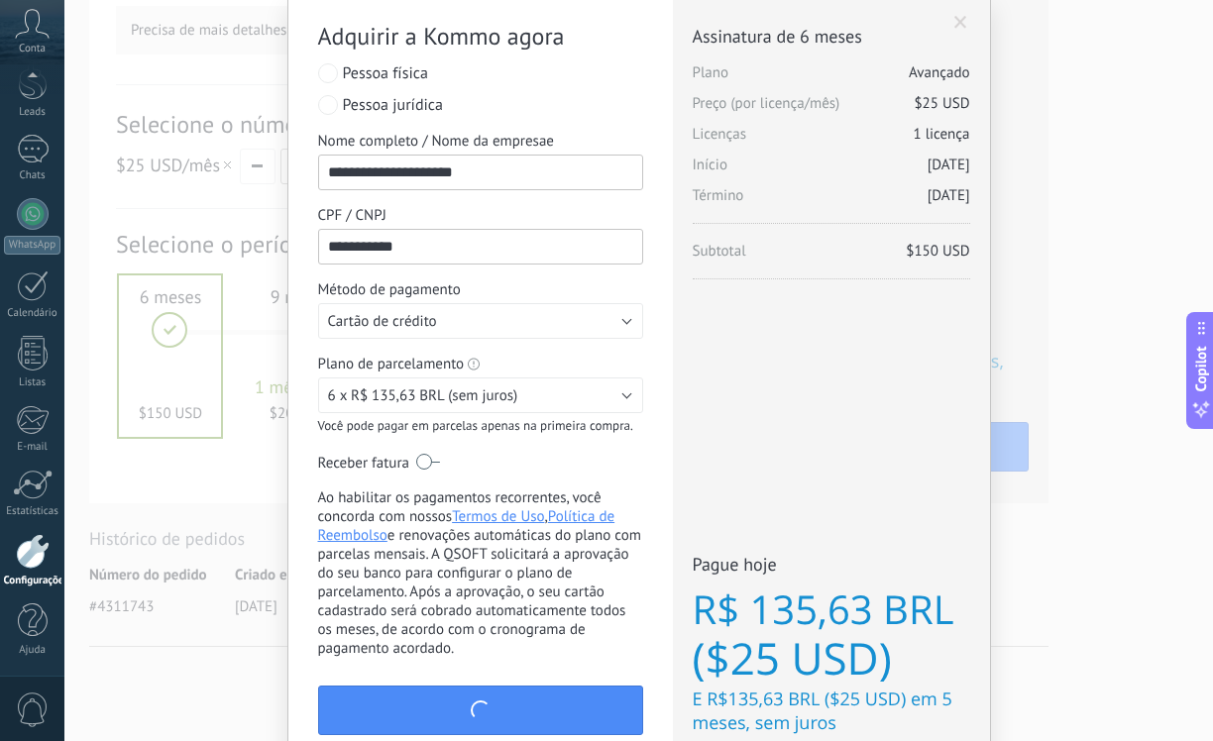
scroll to position [177, 0]
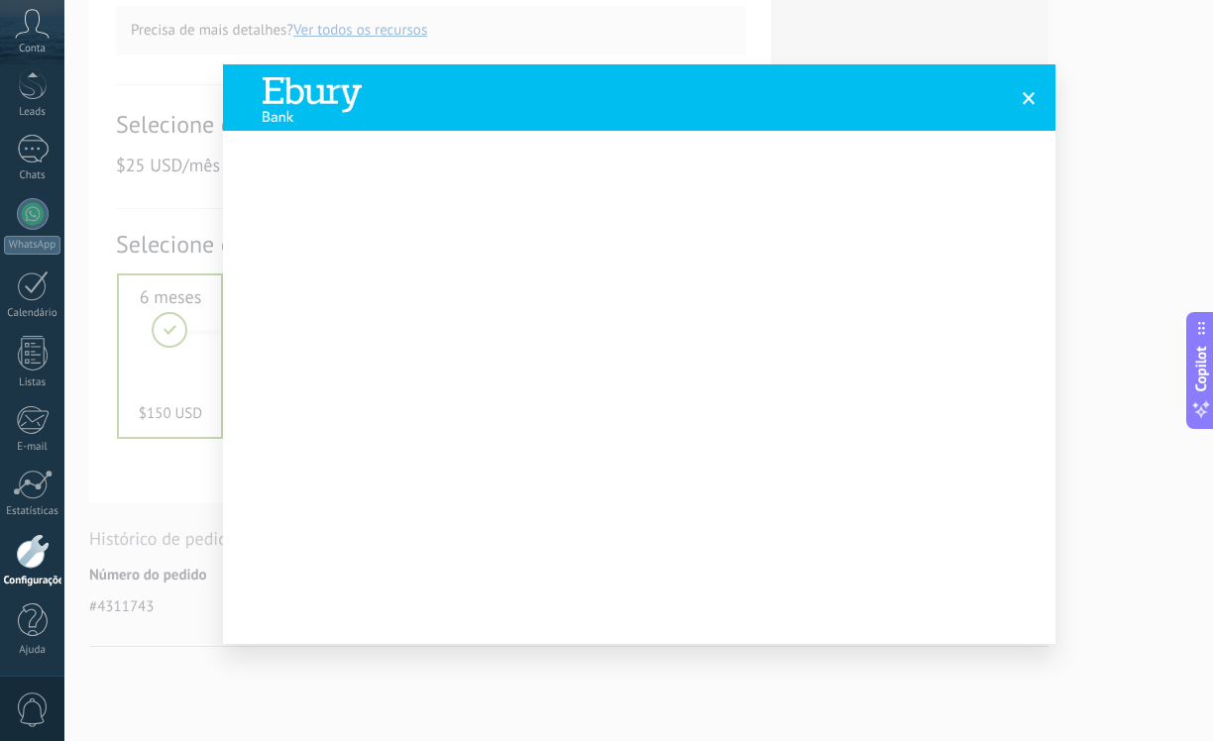
click at [1031, 97] on span at bounding box center [1029, 98] width 13 height 14
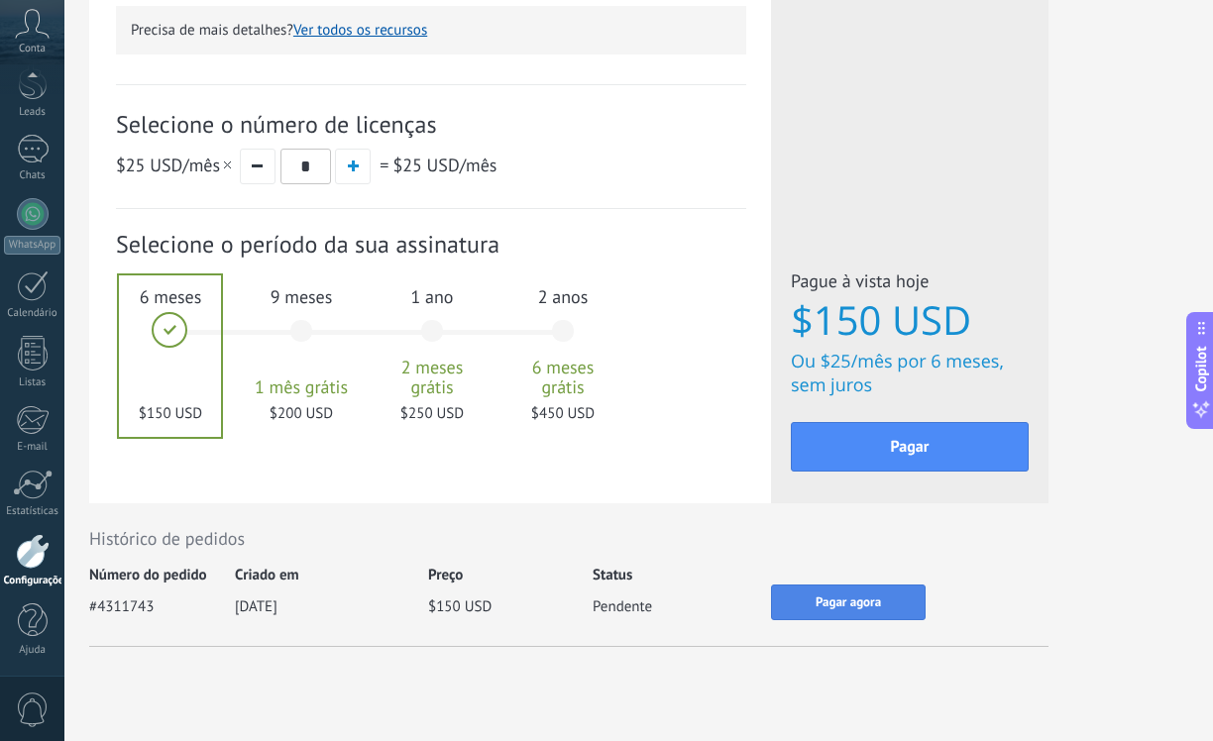
click at [809, 604] on button "Pagar agora" at bounding box center [848, 603] width 155 height 36
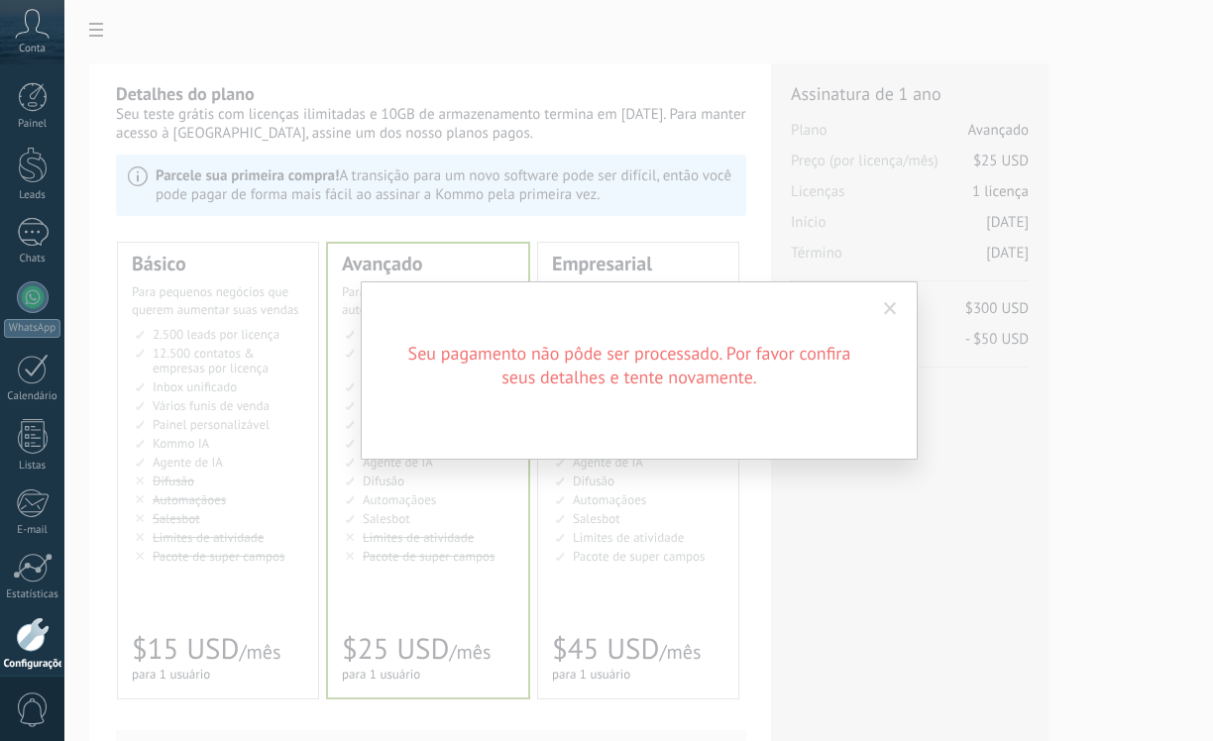
click at [889, 303] on span at bounding box center [890, 309] width 13 height 14
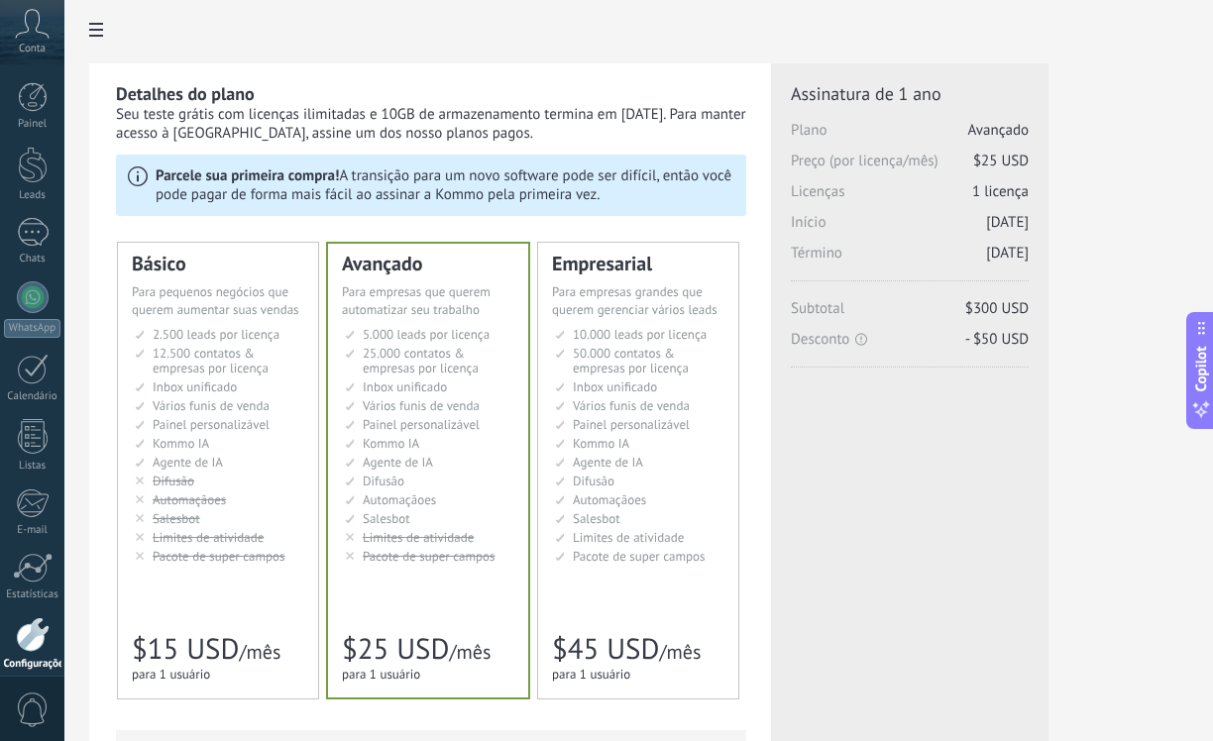
scroll to position [751, 0]
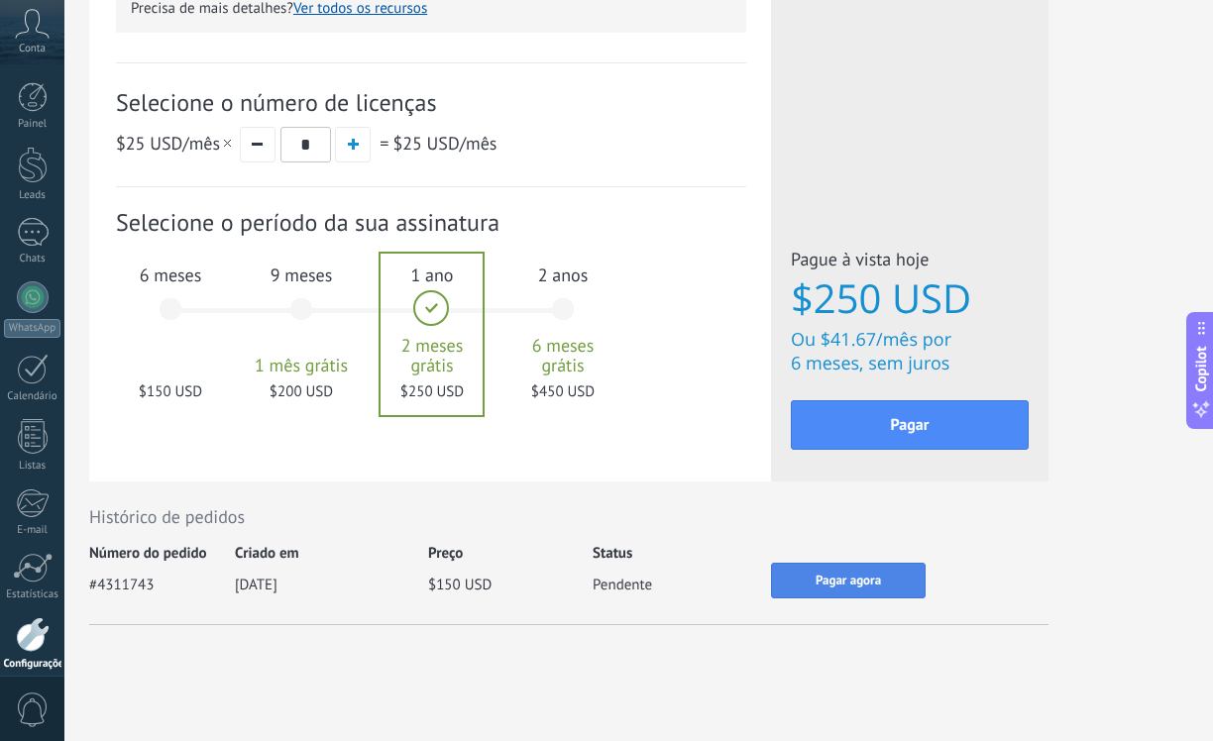
click at [791, 586] on button "Pagar agora" at bounding box center [848, 581] width 155 height 36
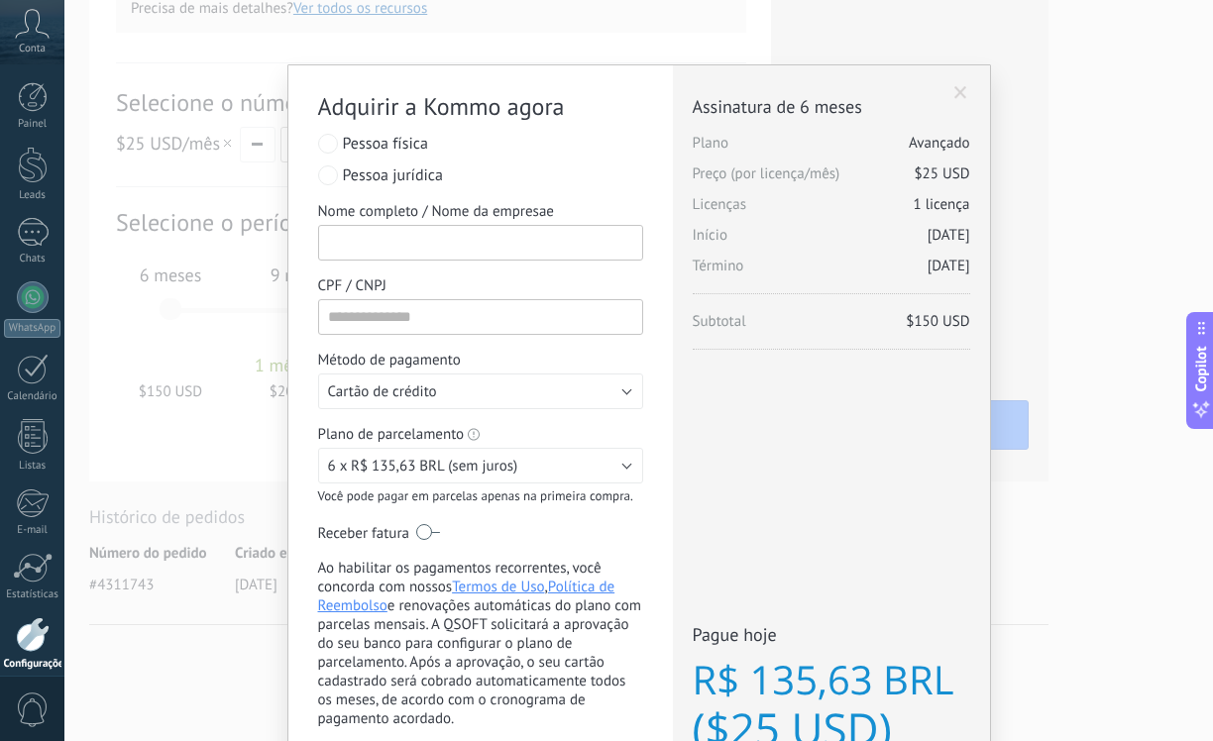
click at [393, 244] on input "Nome completo / Nome da empresae" at bounding box center [480, 243] width 325 height 36
type input "**********"
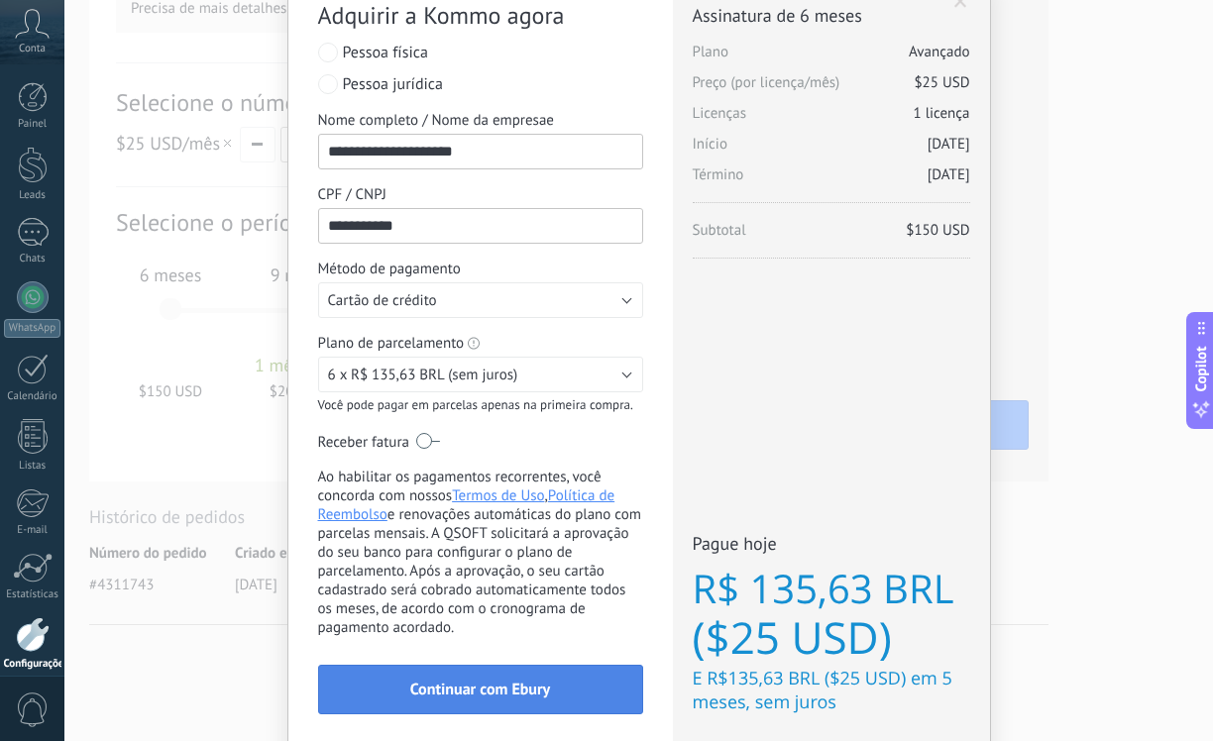
type input "**********"
click at [498, 689] on span "Continuar com Ebury" at bounding box center [480, 690] width 140 height 14
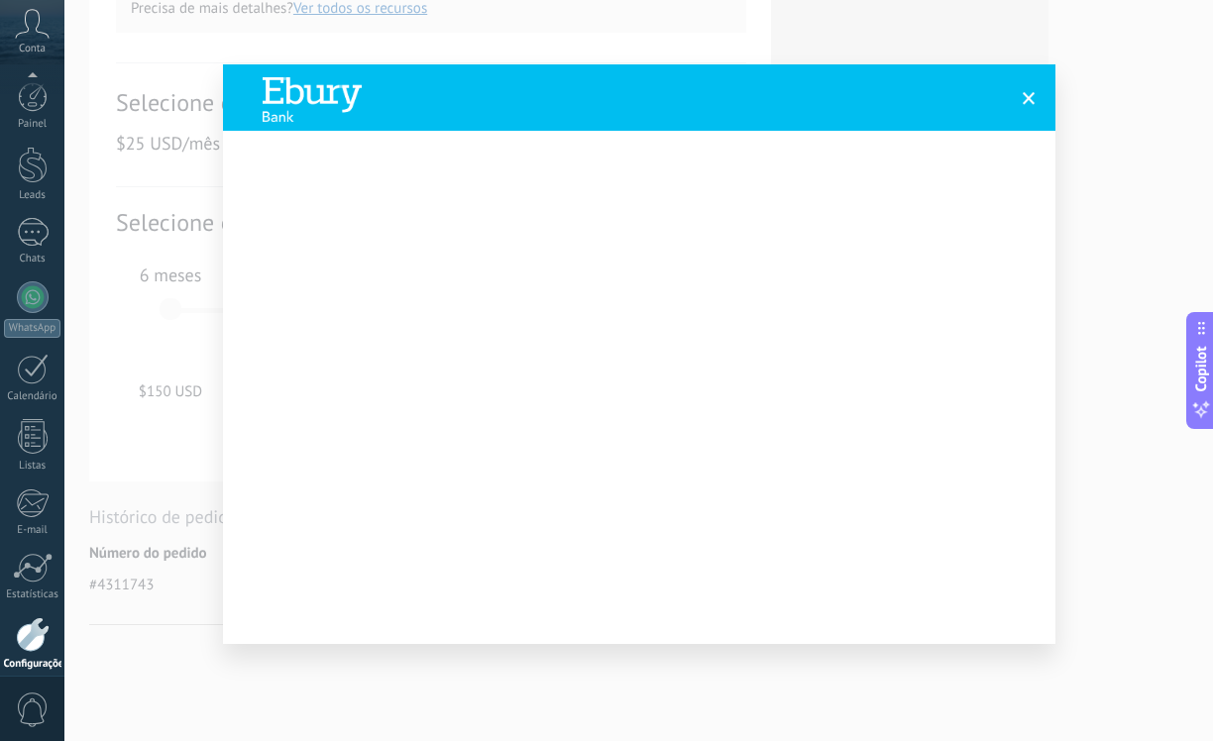
scroll to position [83, 0]
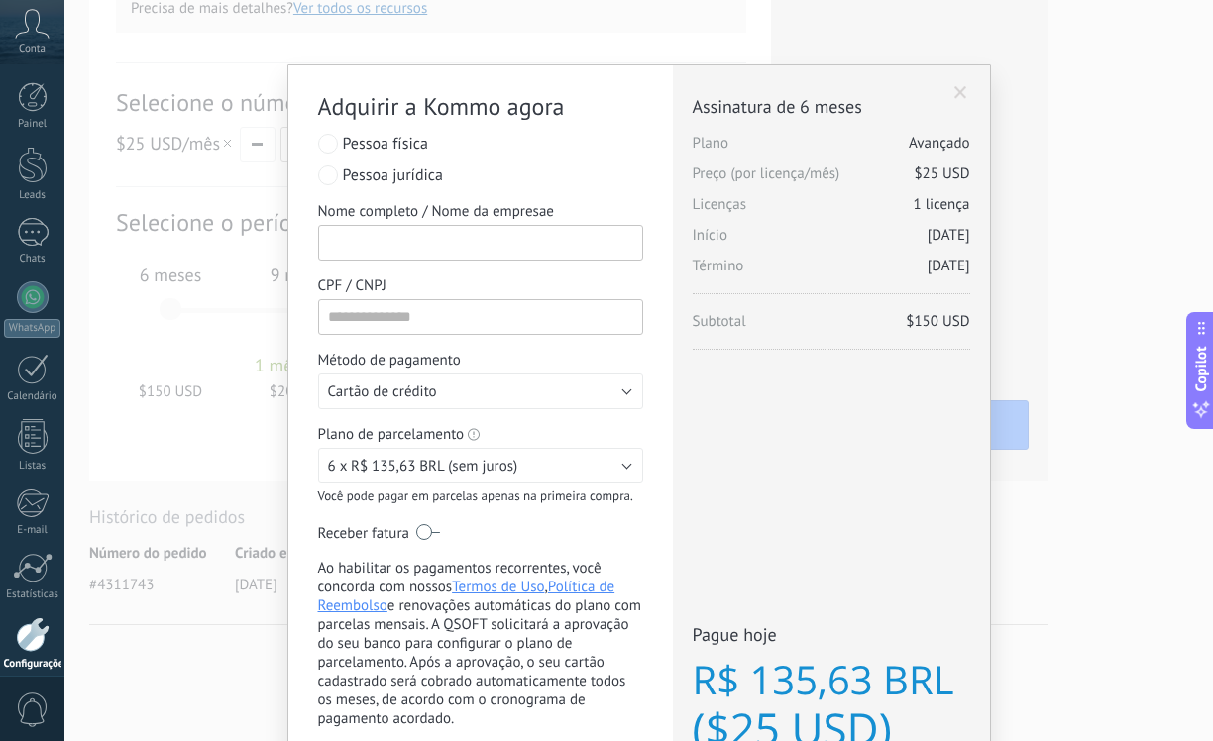
click at [548, 243] on input "Nome completo / Nome da empresae" at bounding box center [480, 243] width 325 height 36
type input "**********"
click at [492, 396] on button "Cartão de crédito" at bounding box center [480, 392] width 325 height 36
click at [507, 396] on span "Cartão de crédito" at bounding box center [471, 391] width 330 height 19
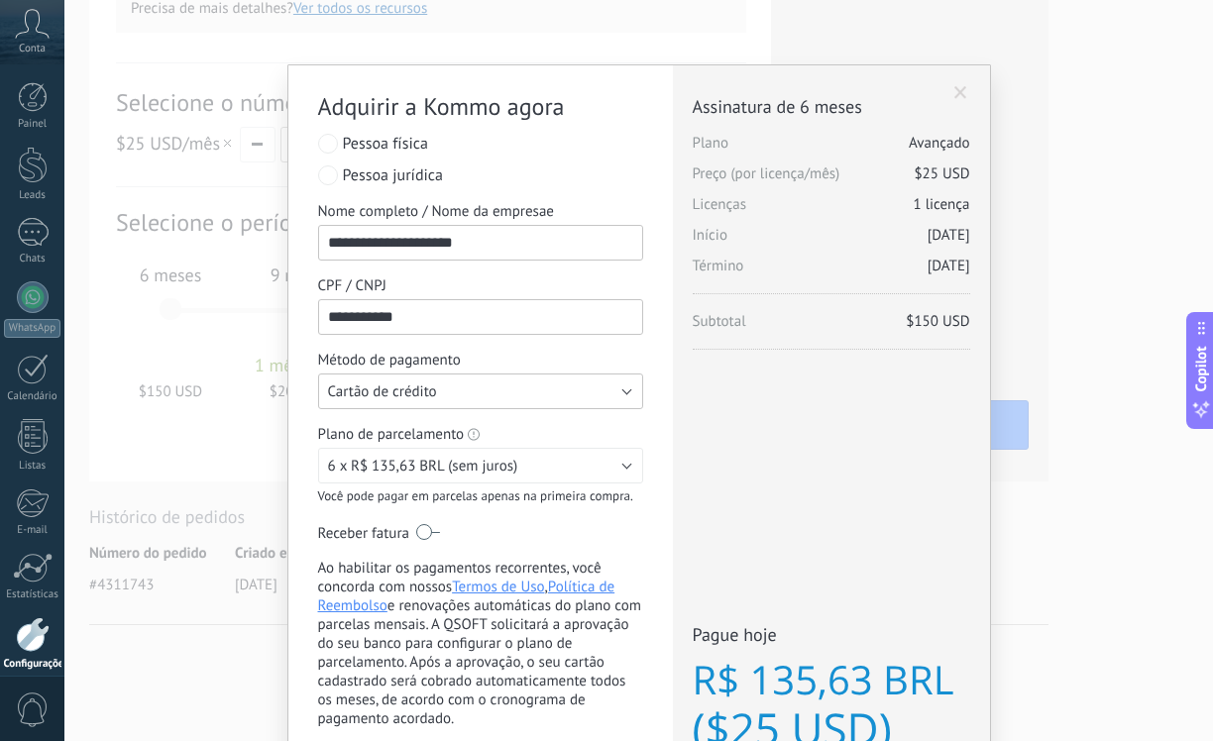
scroll to position [177, 0]
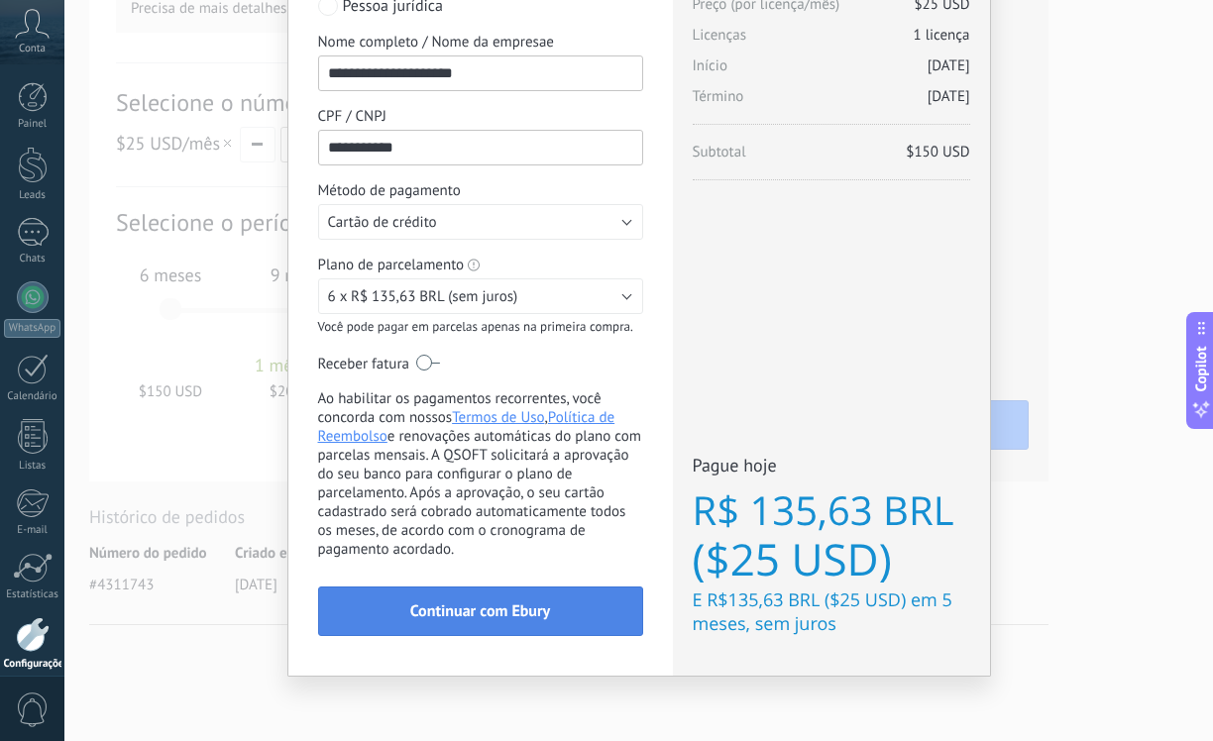
click at [497, 610] on span "Continuar com Ebury" at bounding box center [480, 611] width 140 height 14
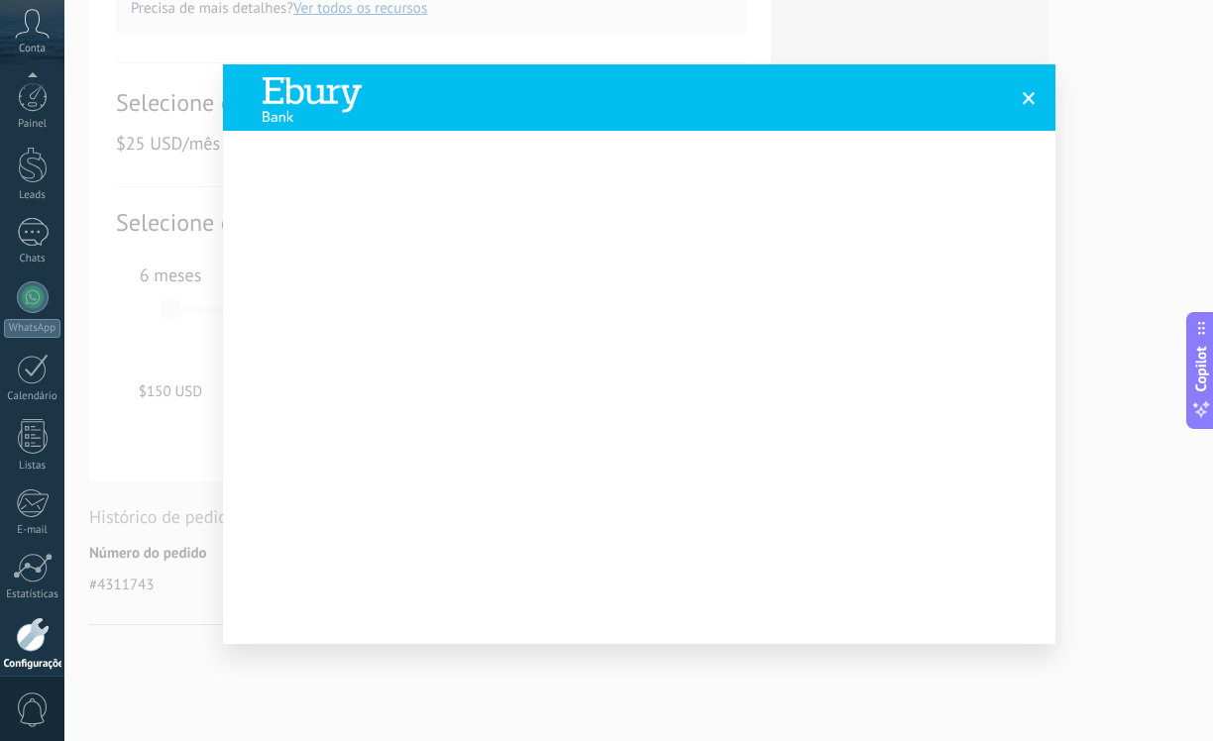
scroll to position [83, 0]
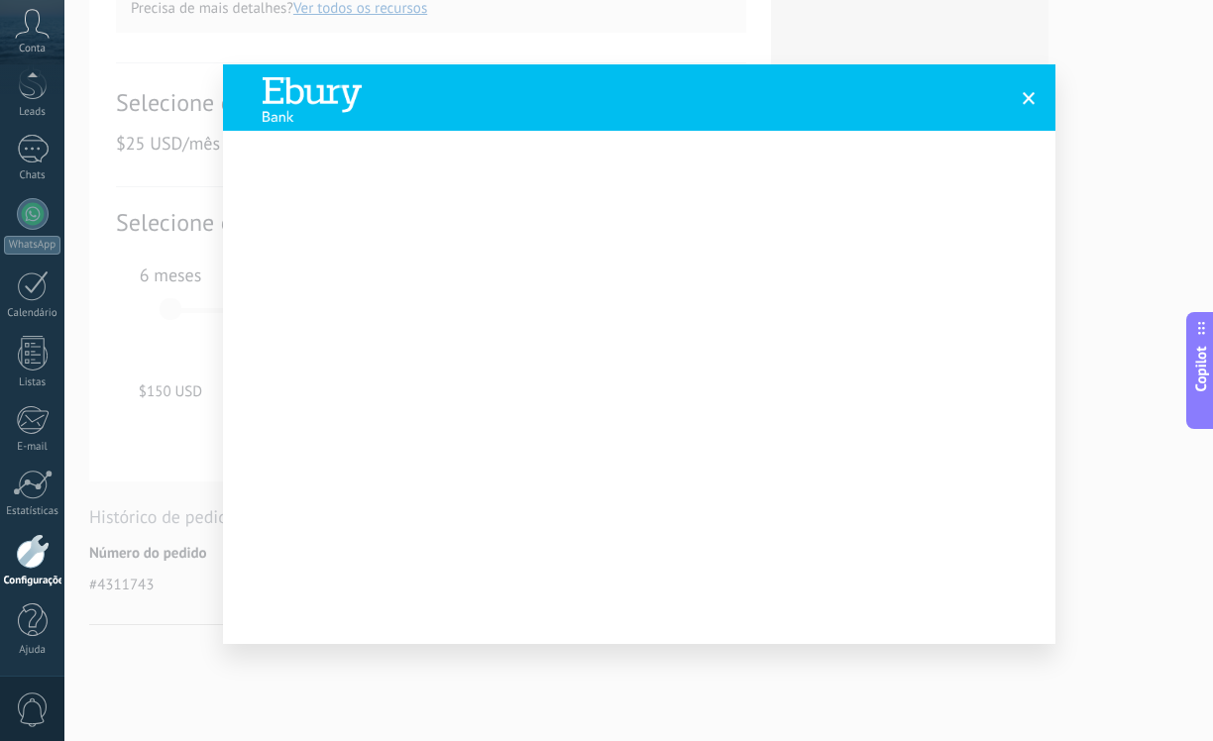
click at [1037, 98] on span at bounding box center [1029, 98] width 33 height 34
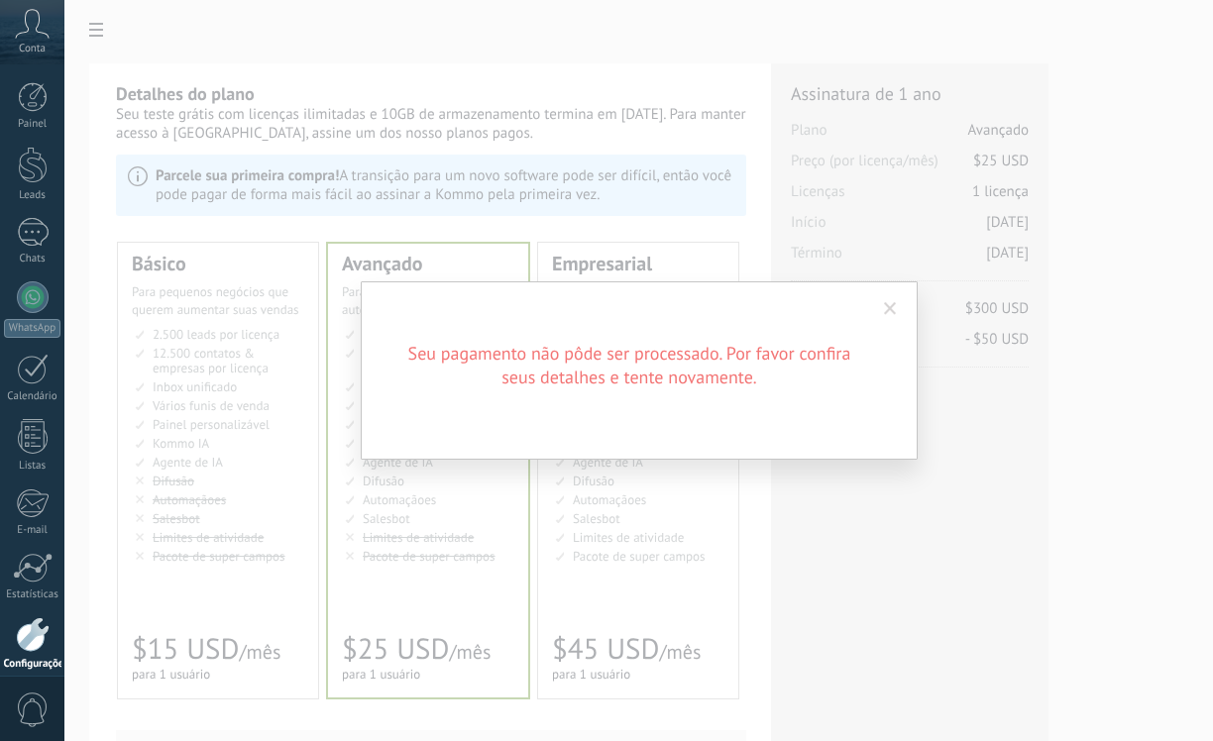
click at [893, 304] on span at bounding box center [890, 309] width 13 height 14
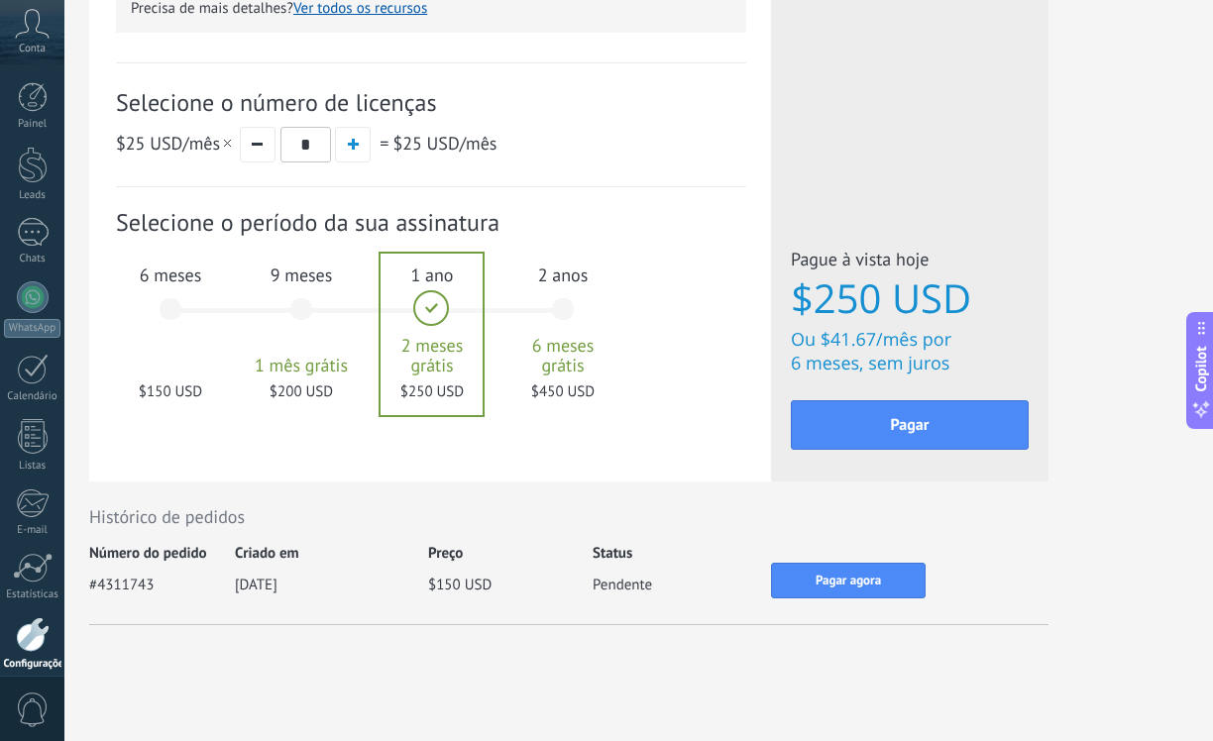
scroll to position [748, 0]
click at [257, 319] on div "9 meses 1 mês grátis $200 USD" at bounding box center [301, 319] width 107 height 140
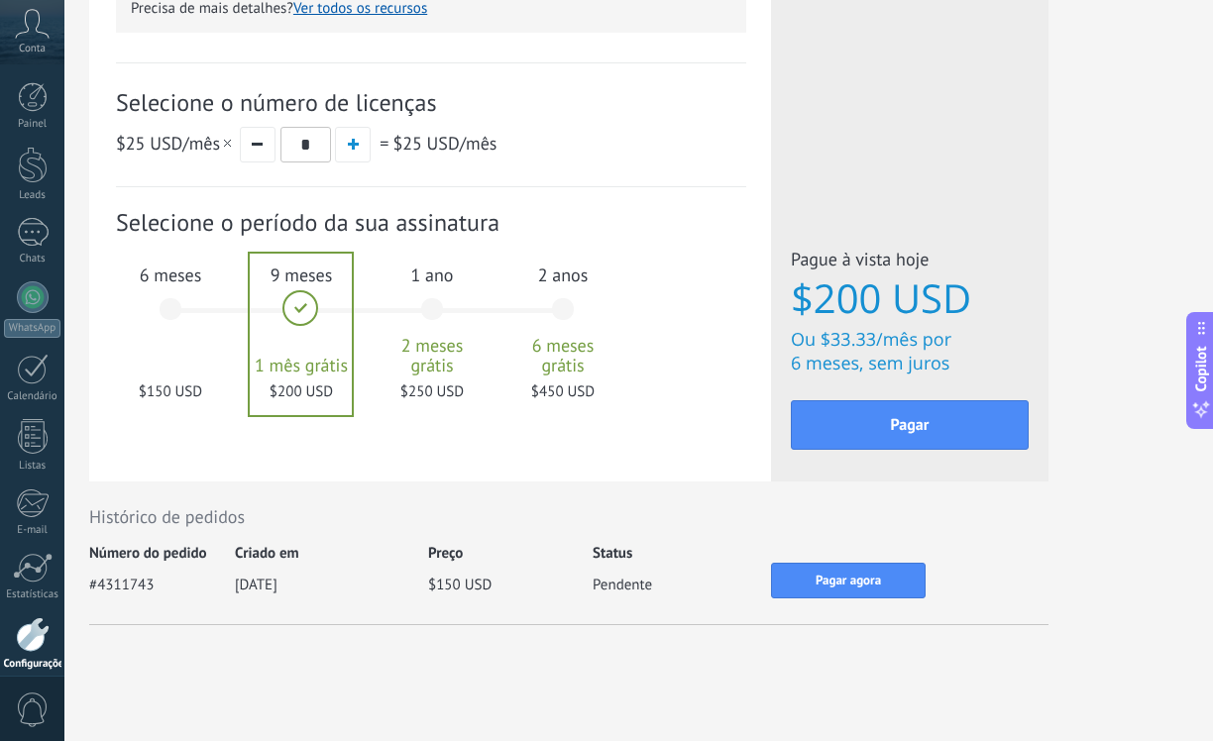
click at [181, 316] on div "6 meses $150 USD" at bounding box center [170, 319] width 107 height 140
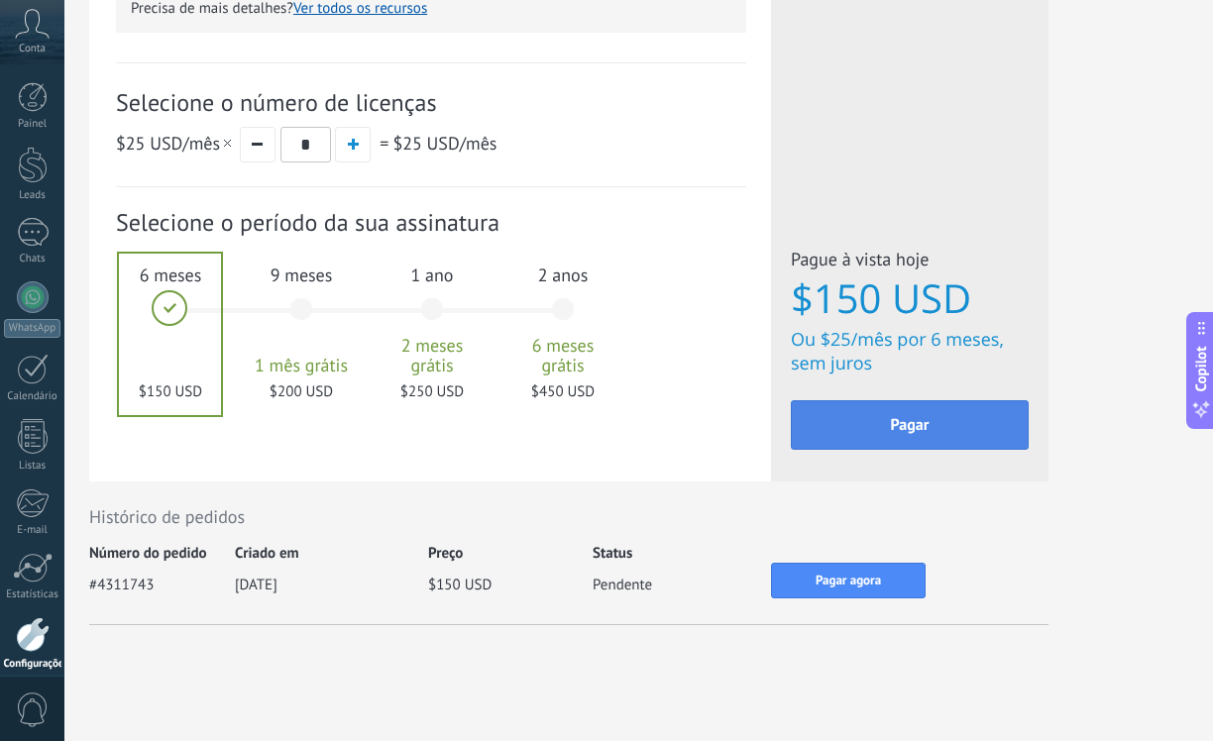
click at [850, 433] on button "Pagar" at bounding box center [910, 425] width 238 height 50
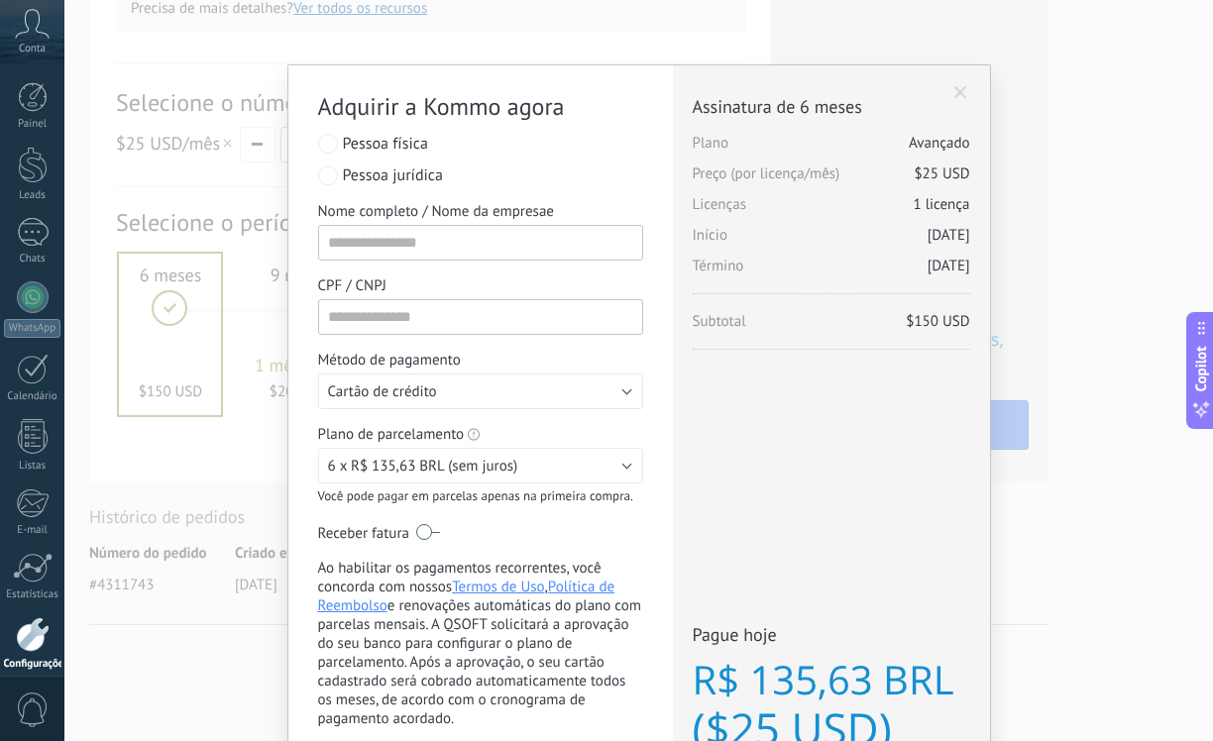
scroll to position [0, 0]
click at [956, 95] on span at bounding box center [960, 93] width 13 height 14
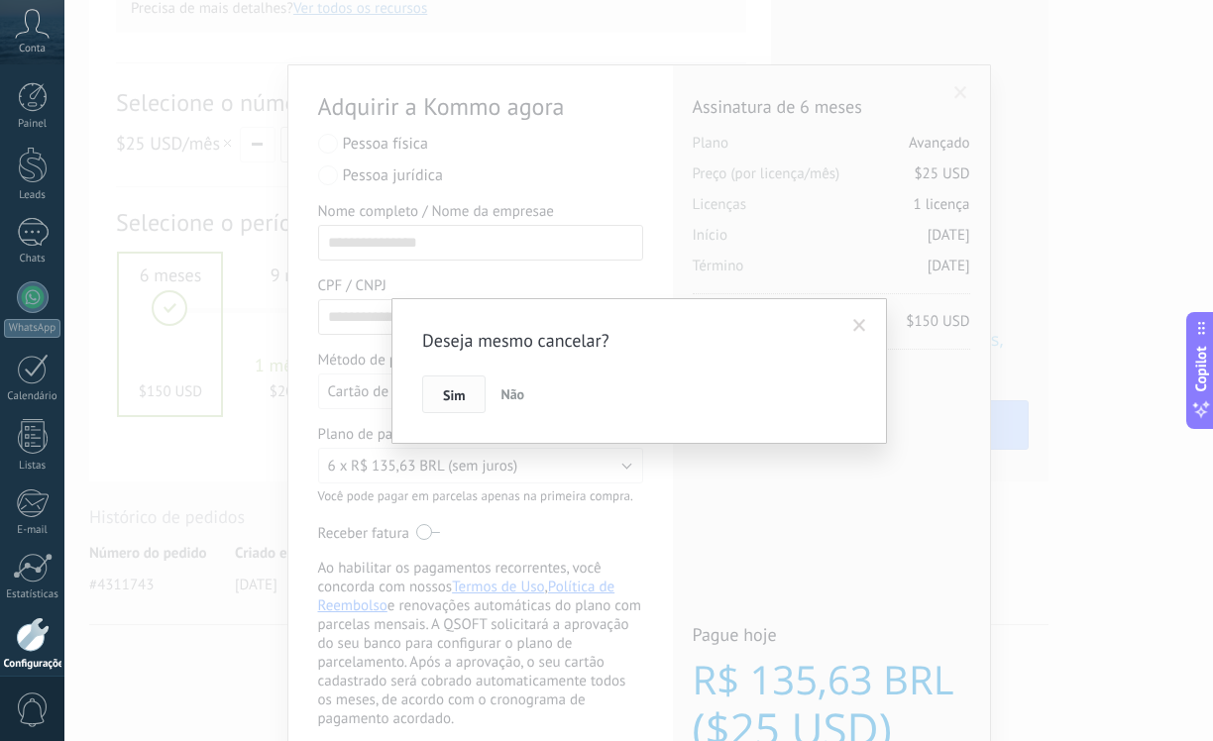
click at [456, 389] on span "Sim" at bounding box center [454, 395] width 22 height 14
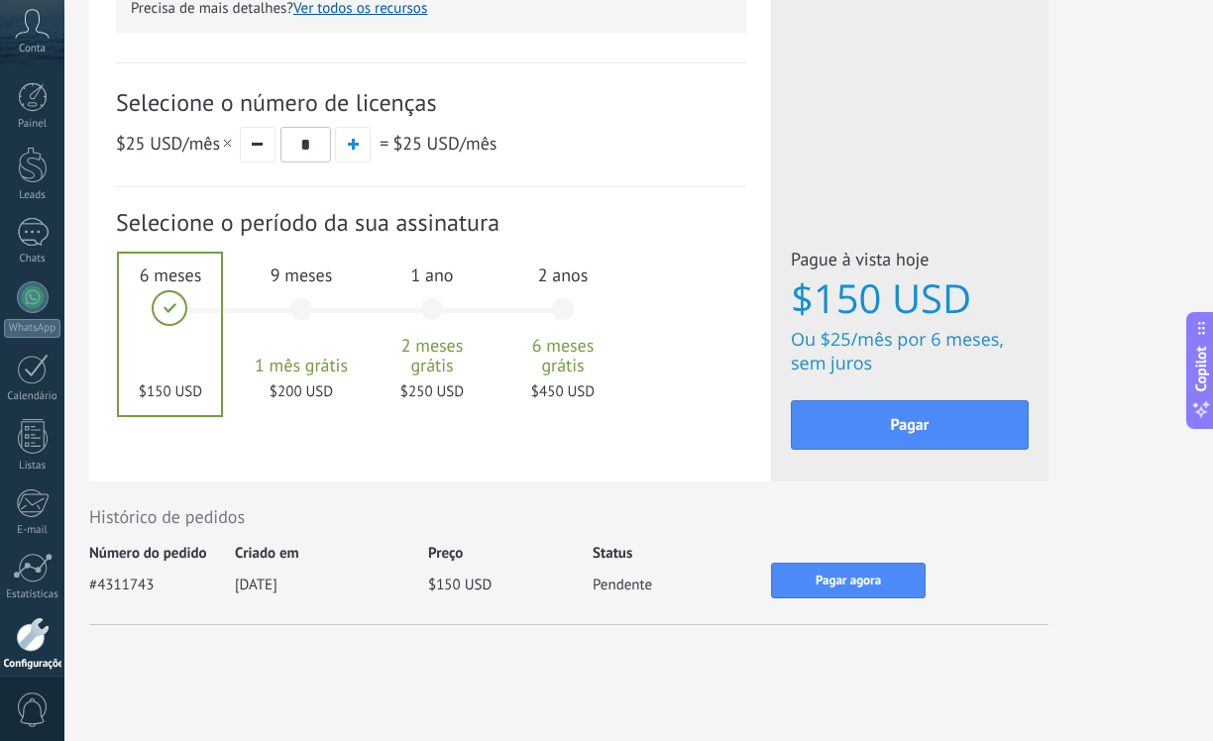
click at [157, 315] on div at bounding box center [170, 335] width 102 height 162
click at [877, 436] on button "Pagar" at bounding box center [910, 425] width 238 height 50
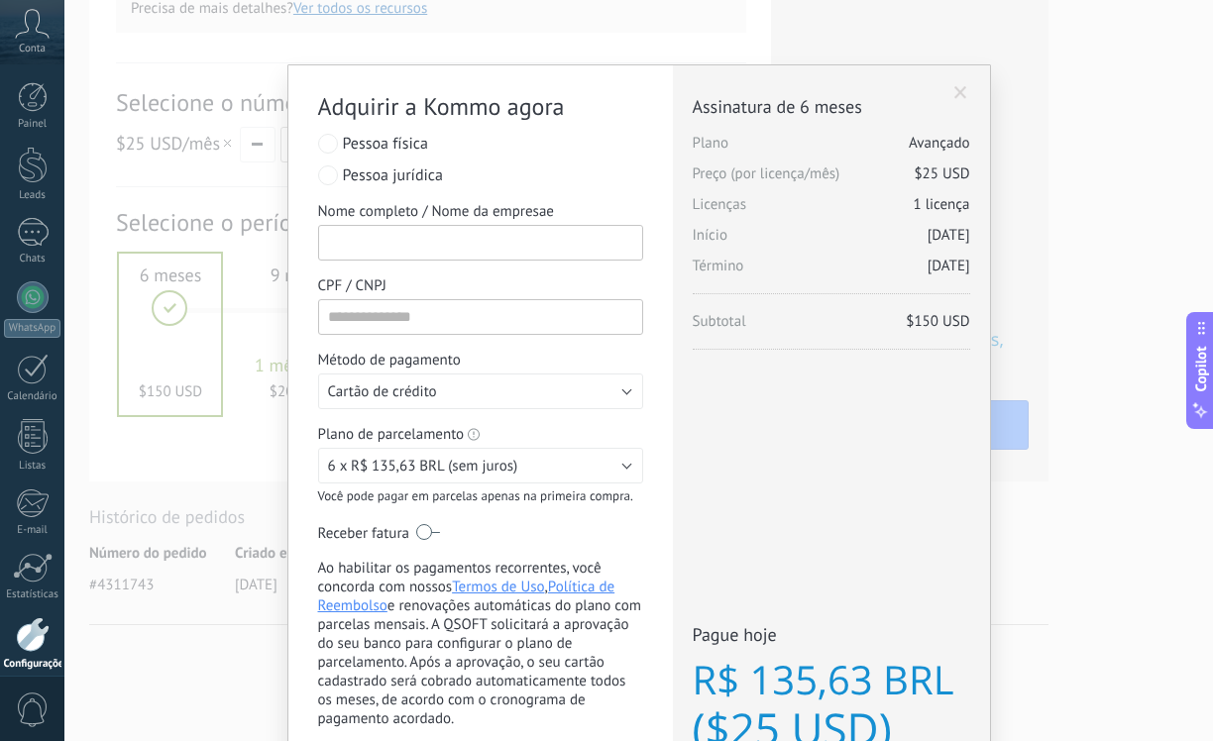
click at [413, 252] on input "Nome completo / Nome da empresae" at bounding box center [480, 243] width 325 height 36
type input "**********"
click at [388, 310] on input "CPF / CNPJ" at bounding box center [480, 317] width 325 height 36
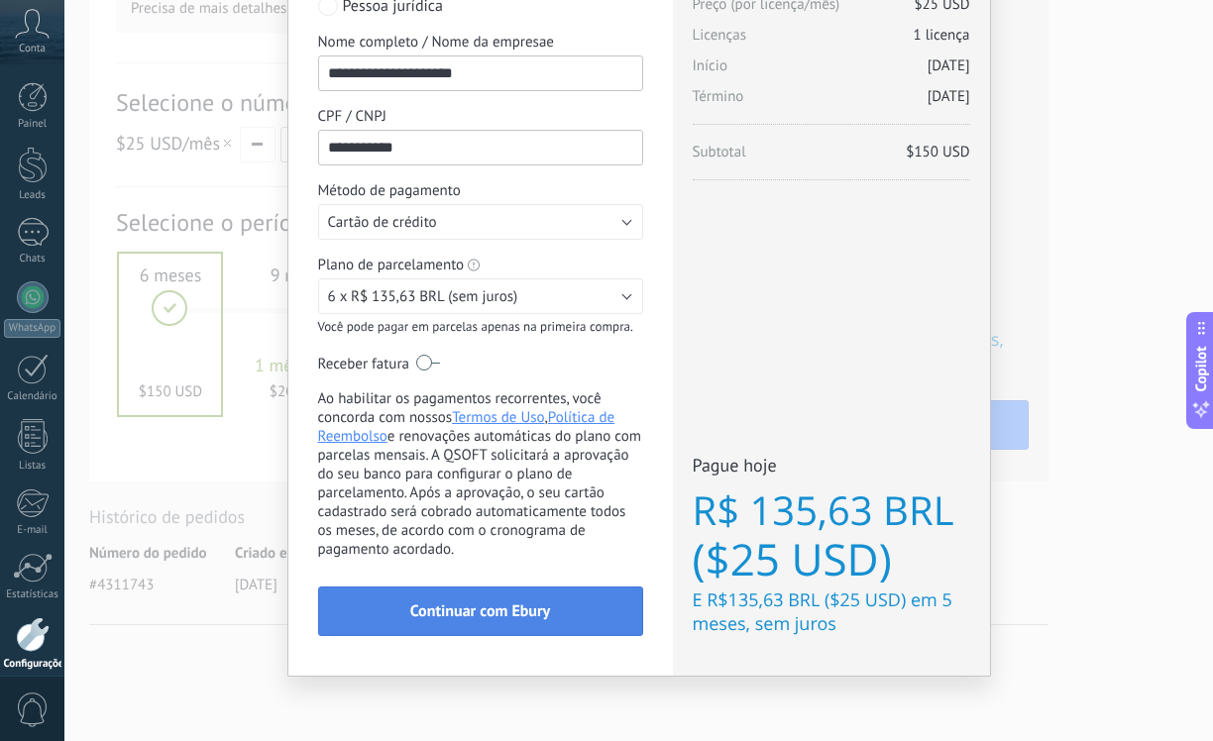
type input "**********"
click at [422, 604] on span "Continuar com Ebury" at bounding box center [480, 611] width 140 height 14
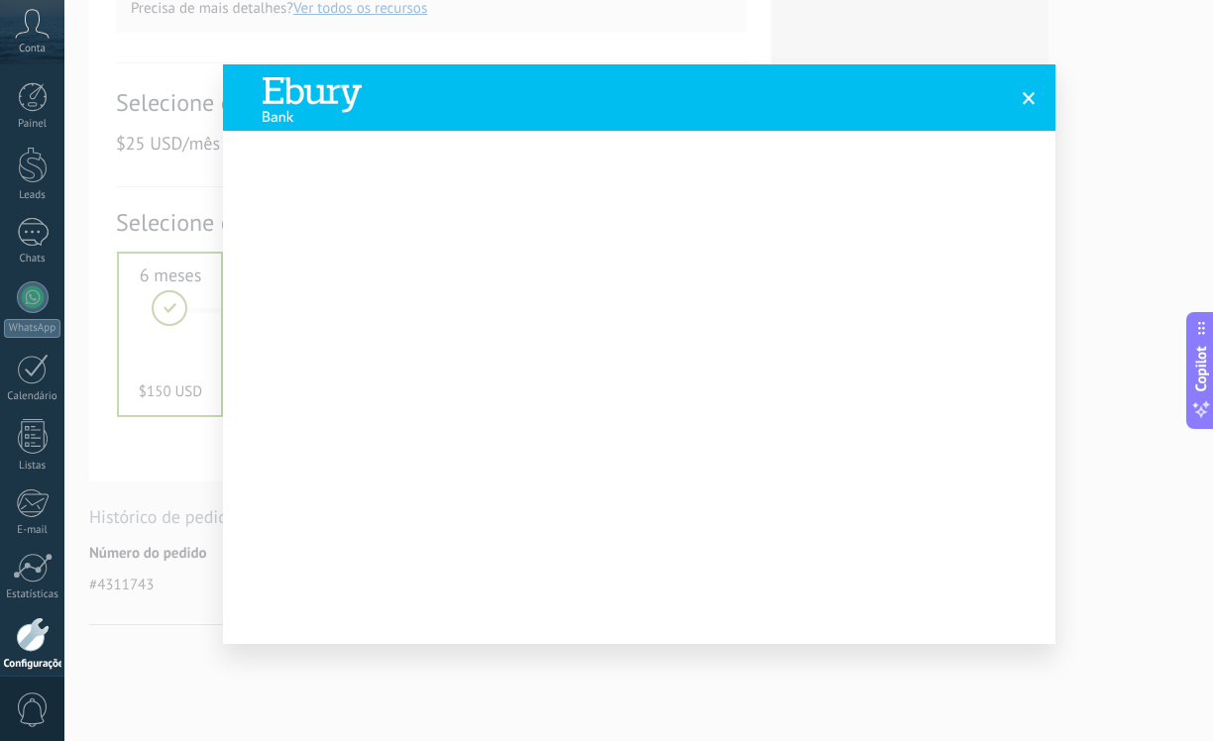
scroll to position [33, 0]
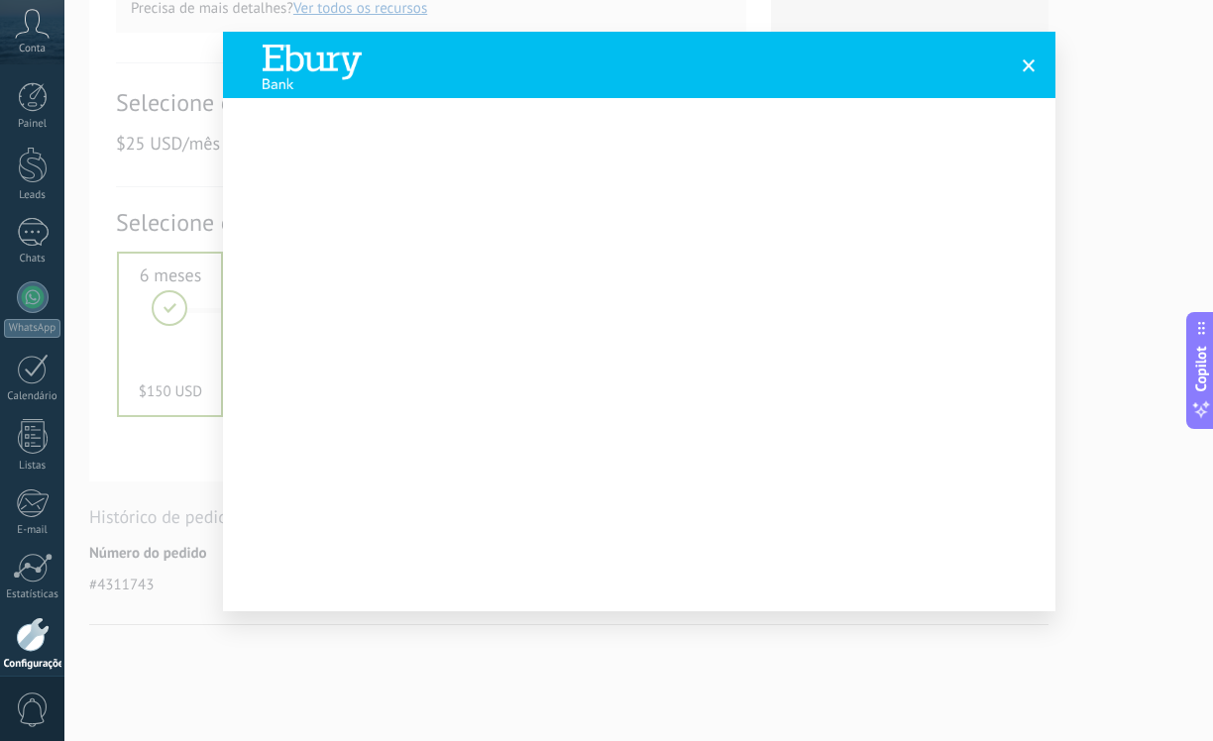
click at [1023, 63] on span at bounding box center [1029, 65] width 13 height 14
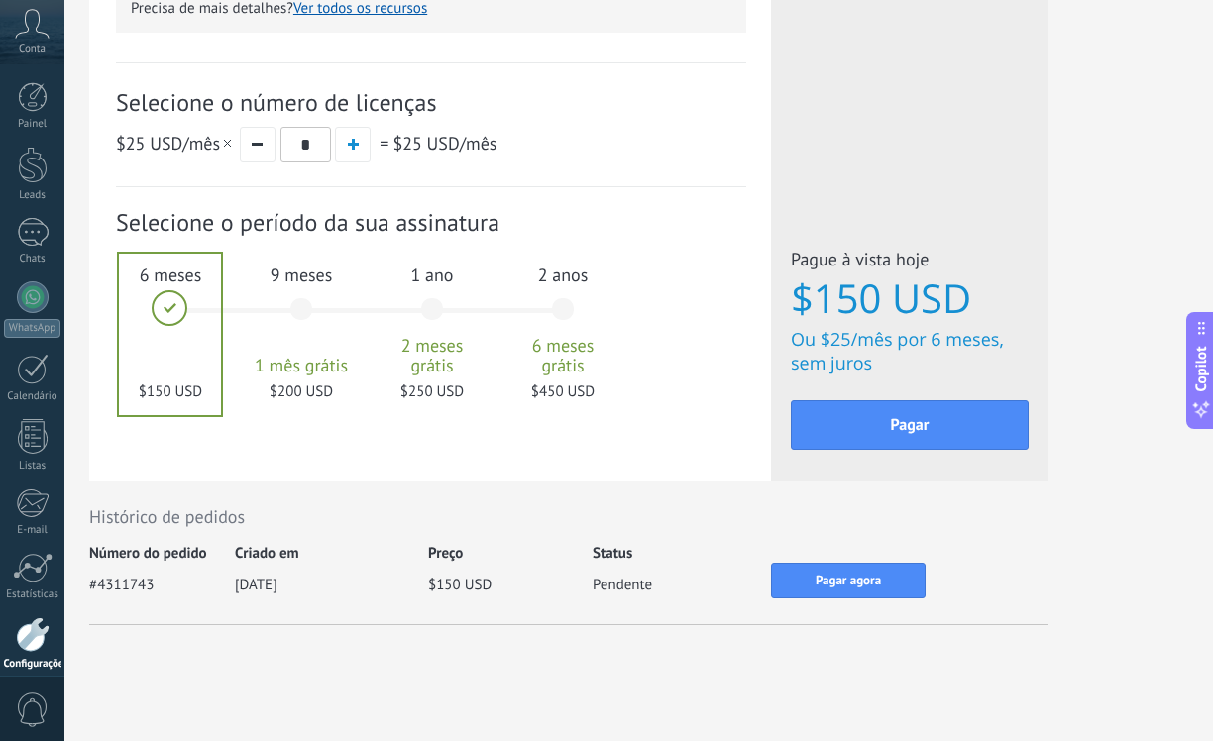
scroll to position [0, 0]
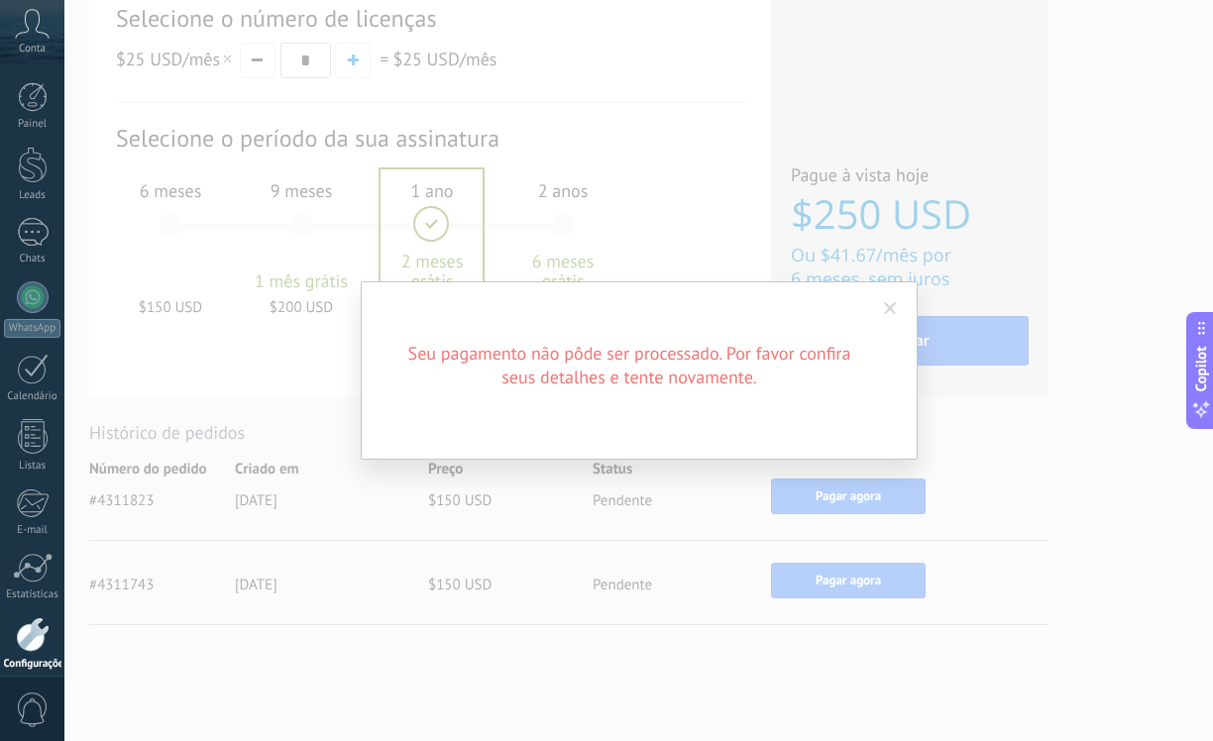
click at [906, 315] on span at bounding box center [890, 309] width 33 height 34
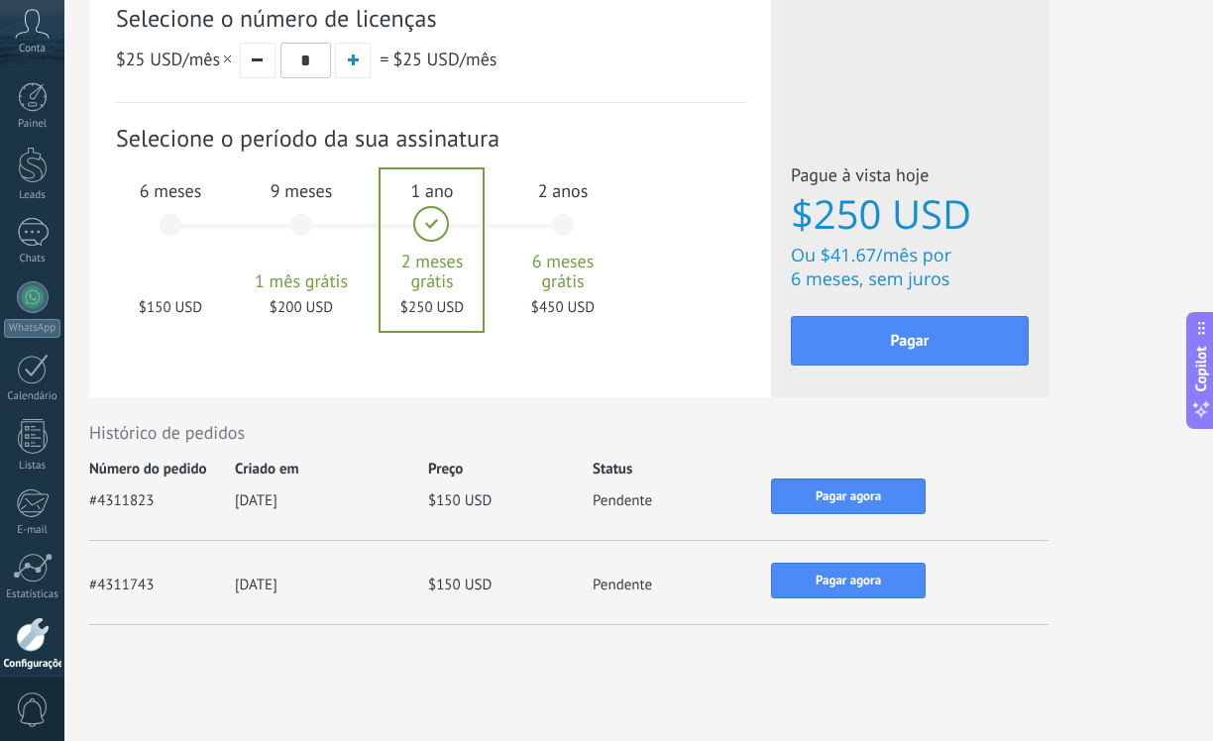
click at [182, 241] on div "6 meses $150 USD" at bounding box center [170, 234] width 107 height 140
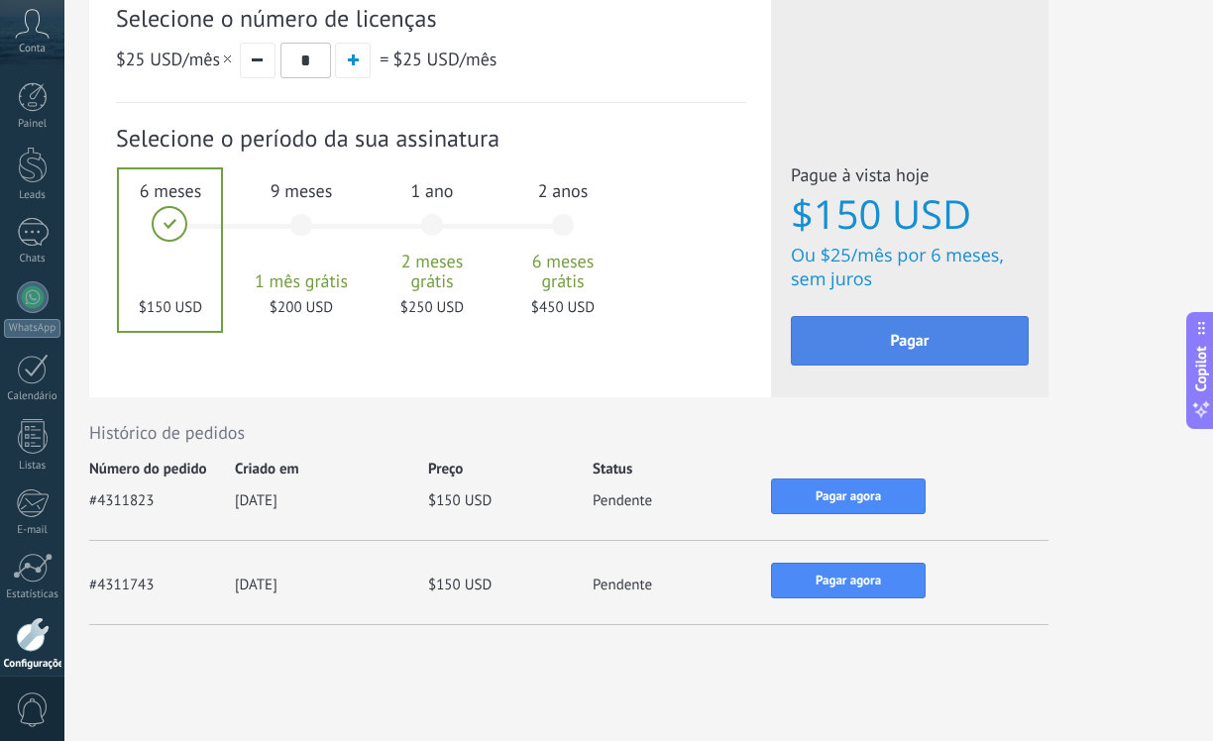
click at [960, 340] on button "Pagar" at bounding box center [910, 341] width 238 height 50
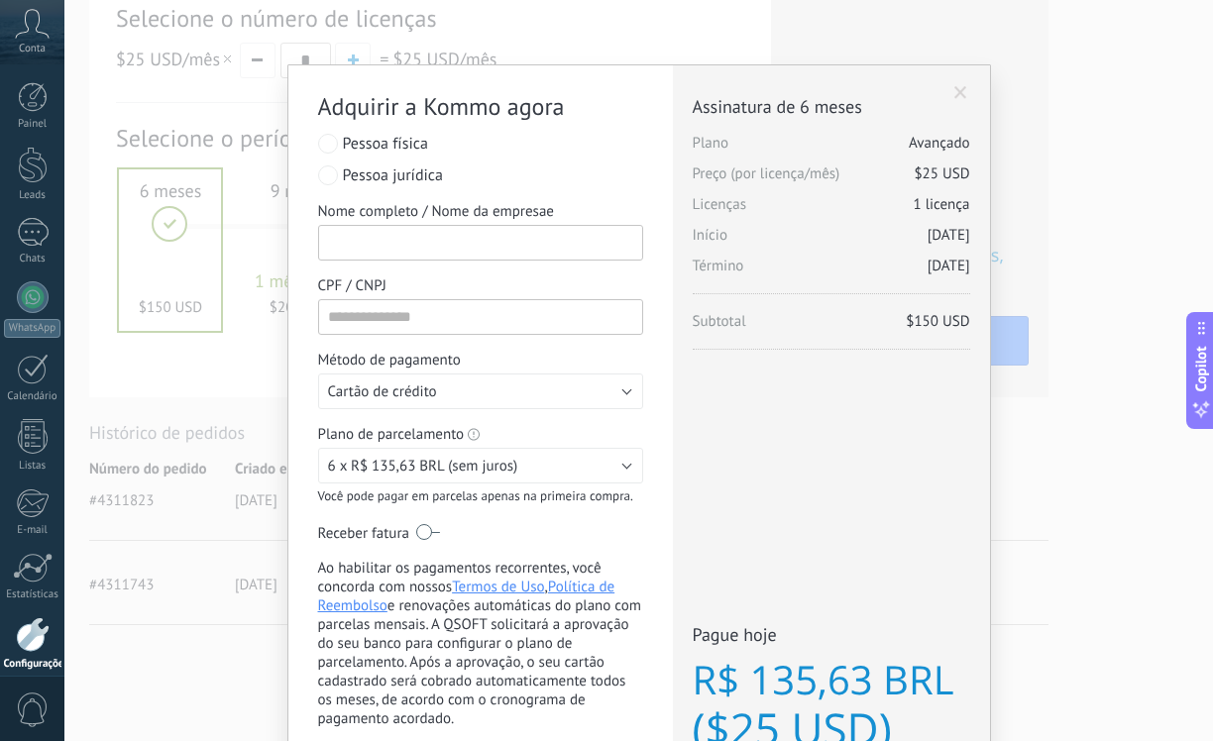
click at [488, 248] on input "Nome completo / Nome da empresae" at bounding box center [480, 243] width 325 height 36
type input "**********"
click at [434, 315] on input "CPF / CNPJ" at bounding box center [480, 317] width 325 height 36
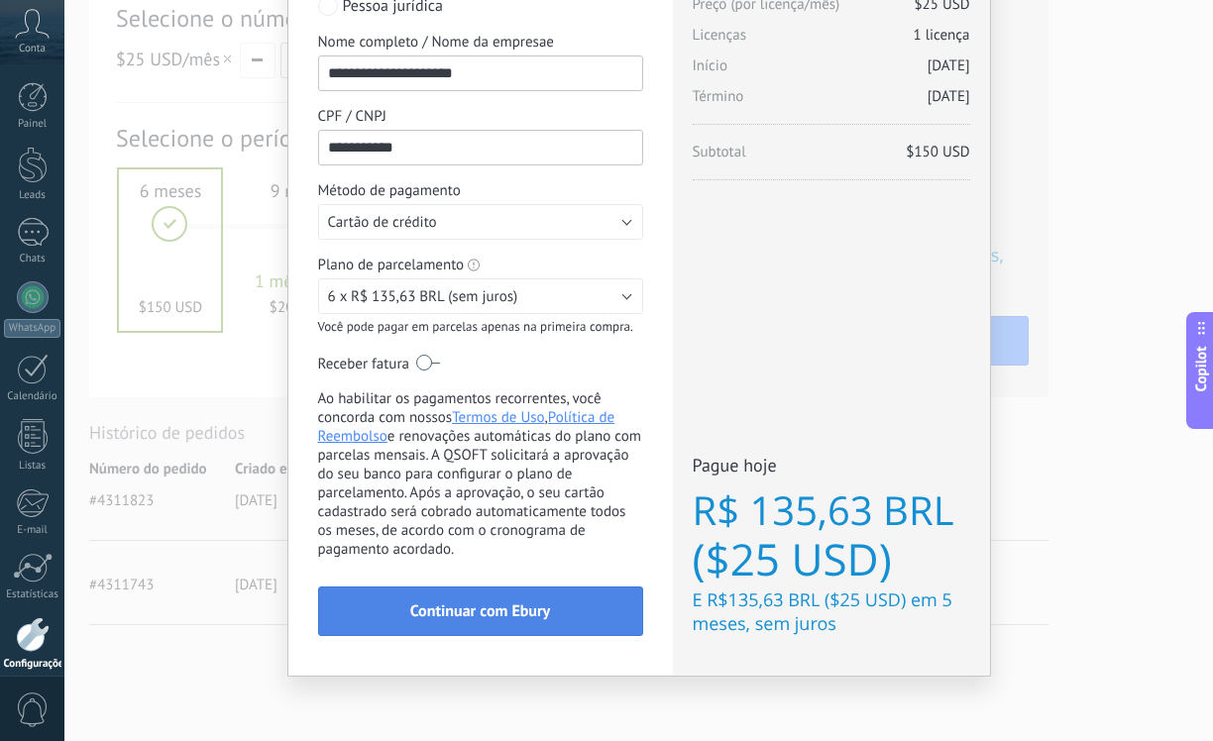
type input "**********"
click at [487, 613] on span "Continuar com Ebury" at bounding box center [480, 611] width 140 height 14
